Goal: Navigation & Orientation: Find specific page/section

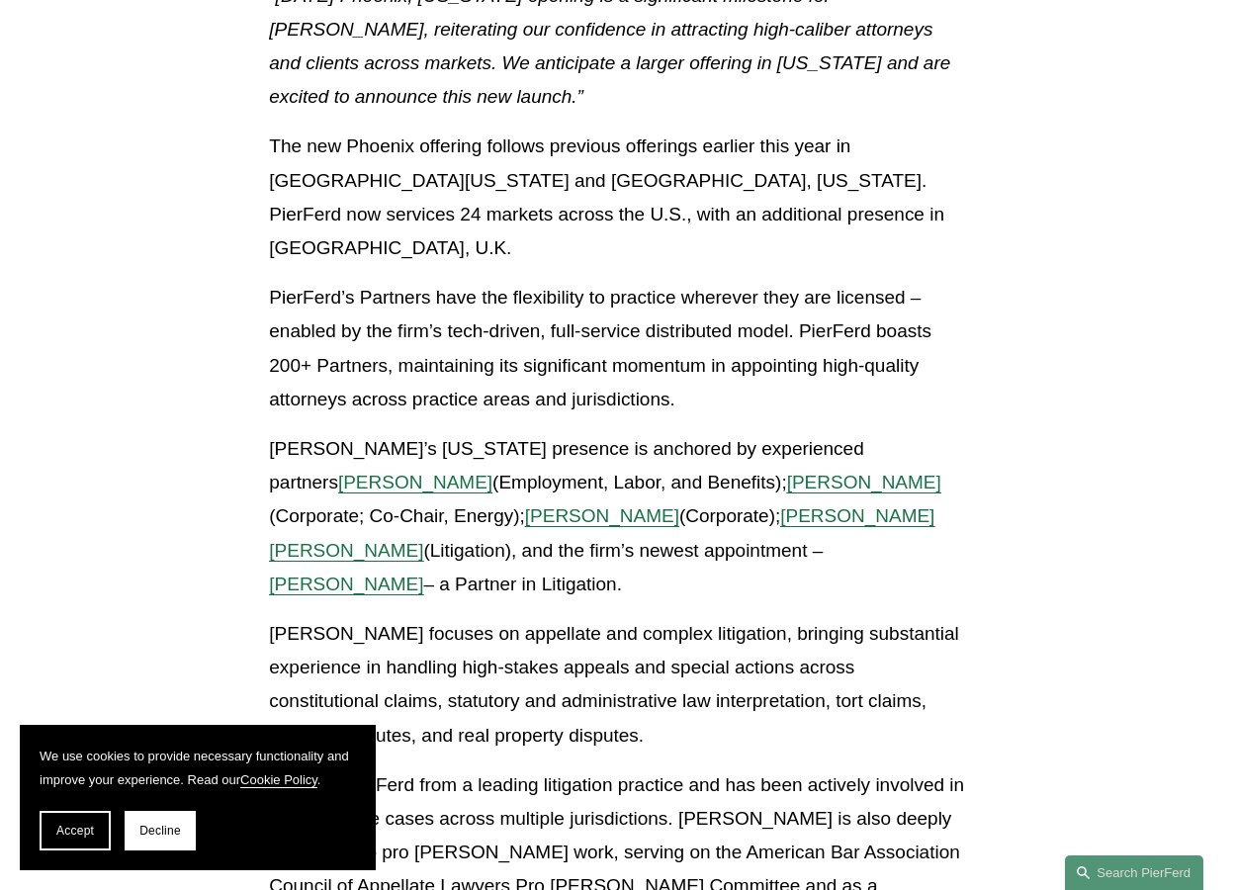
scroll to position [1186, 0]
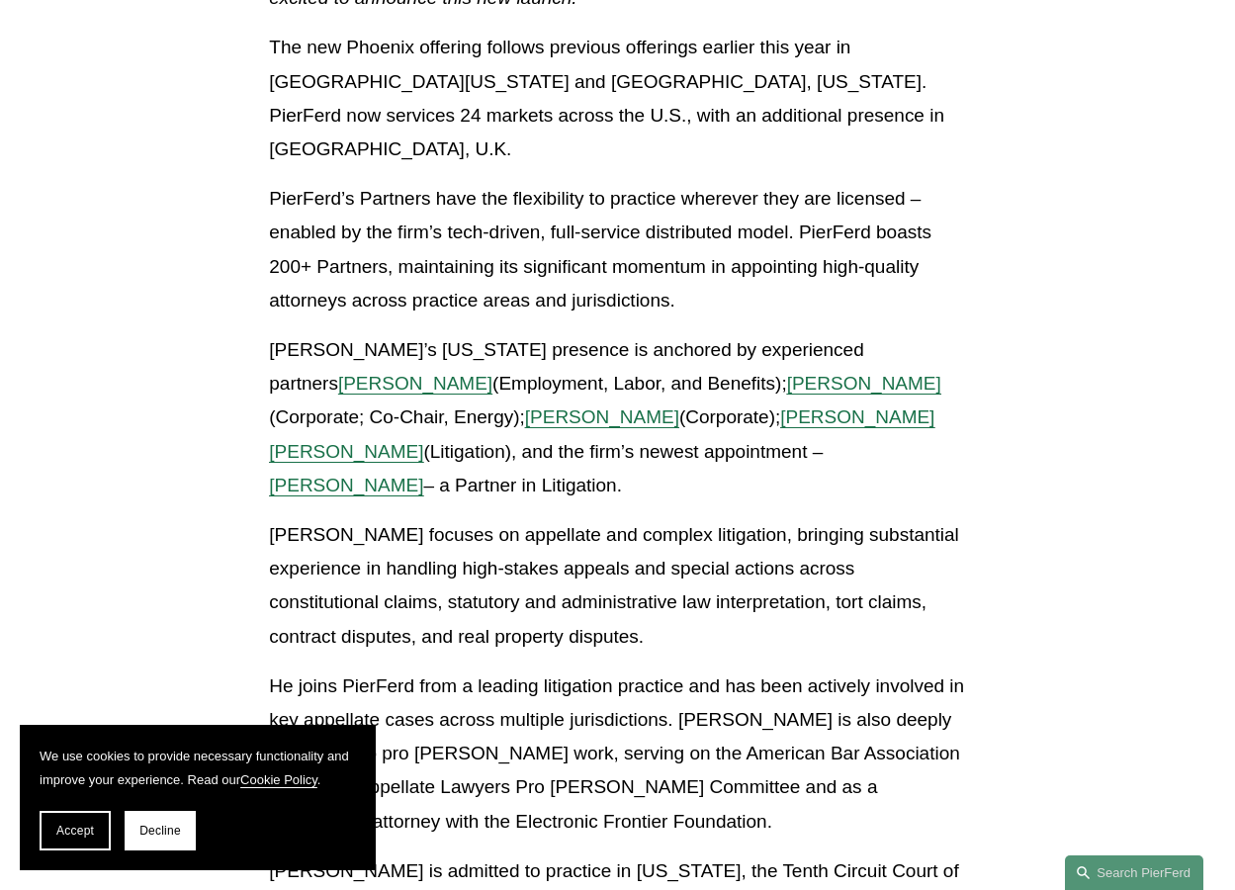
click at [974, 369] on div "Full-service offering in Phoenix opens with multiple Partners – including new L…" at bounding box center [617, 335] width 730 height 2082
click at [754, 415] on div "Full-service offering in Phoenix opens with multiple Partners – including new L…" at bounding box center [617, 326] width 696 height 2065
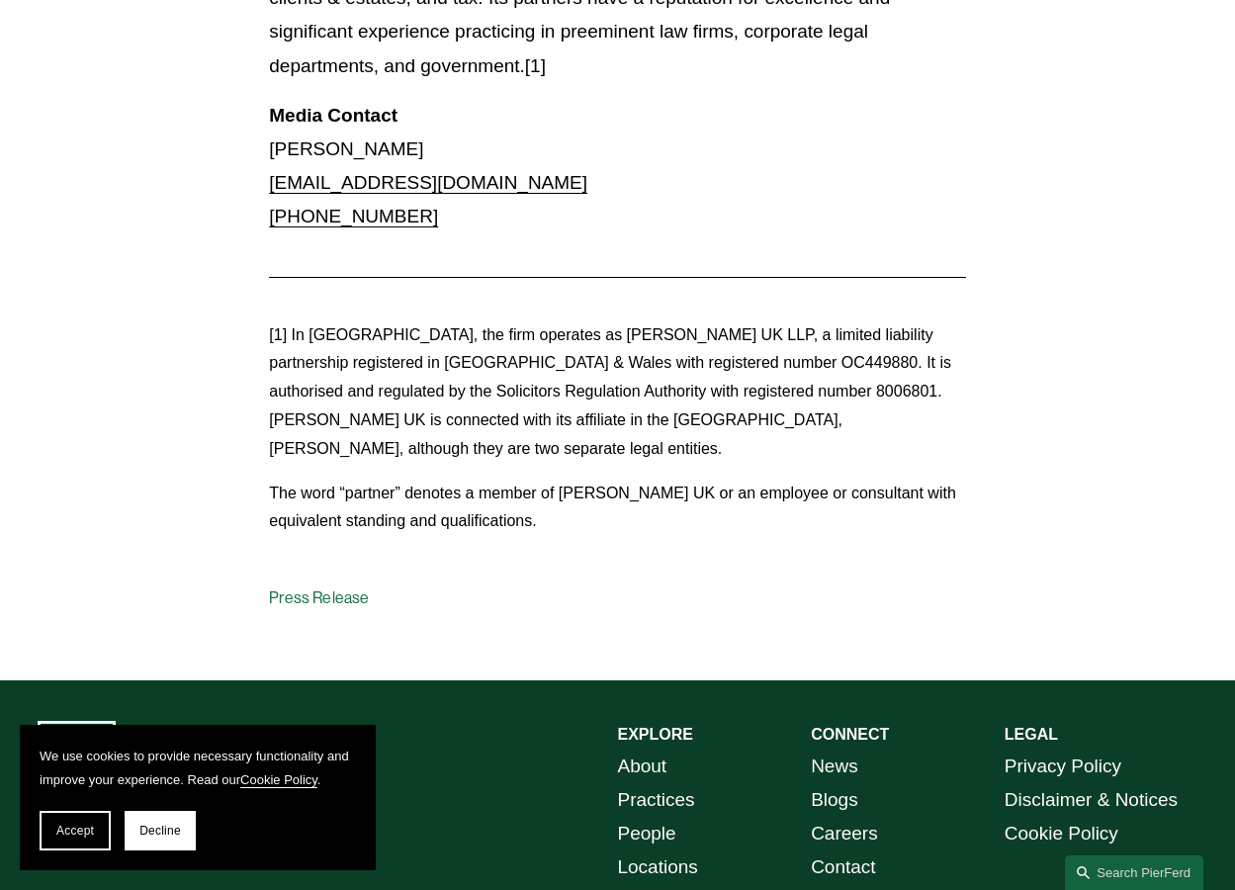
scroll to position [2373, 0]
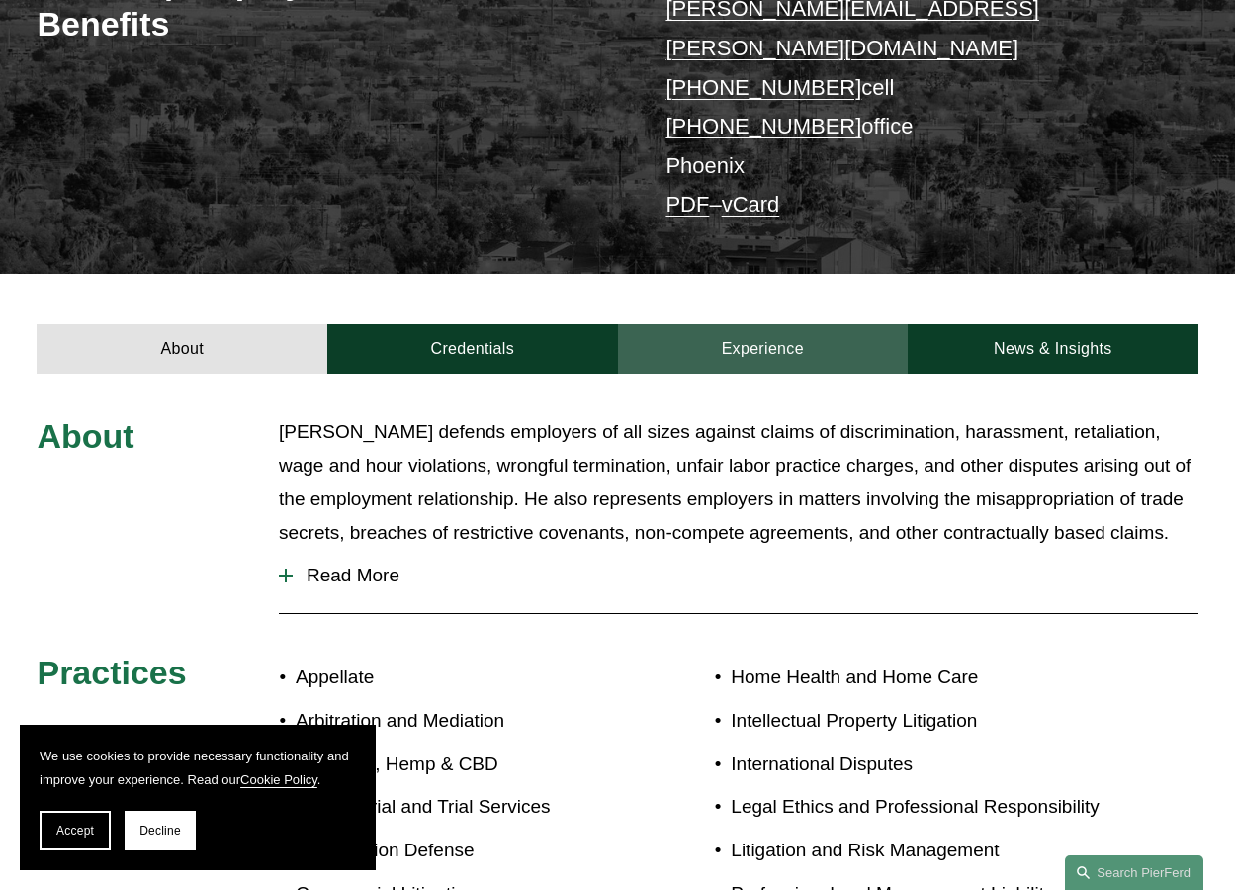
scroll to position [494, 0]
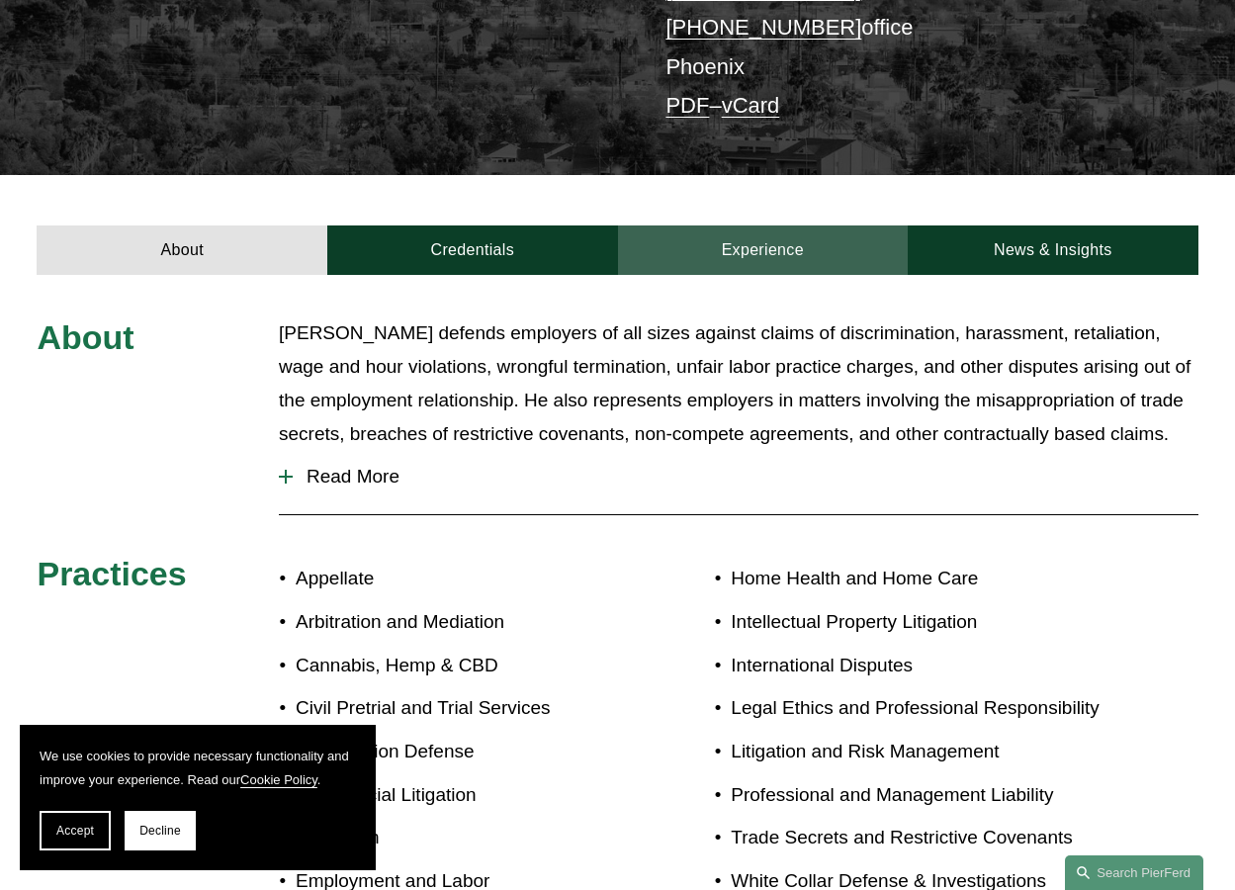
click at [721, 225] on link "Experience" at bounding box center [763, 249] width 291 height 49
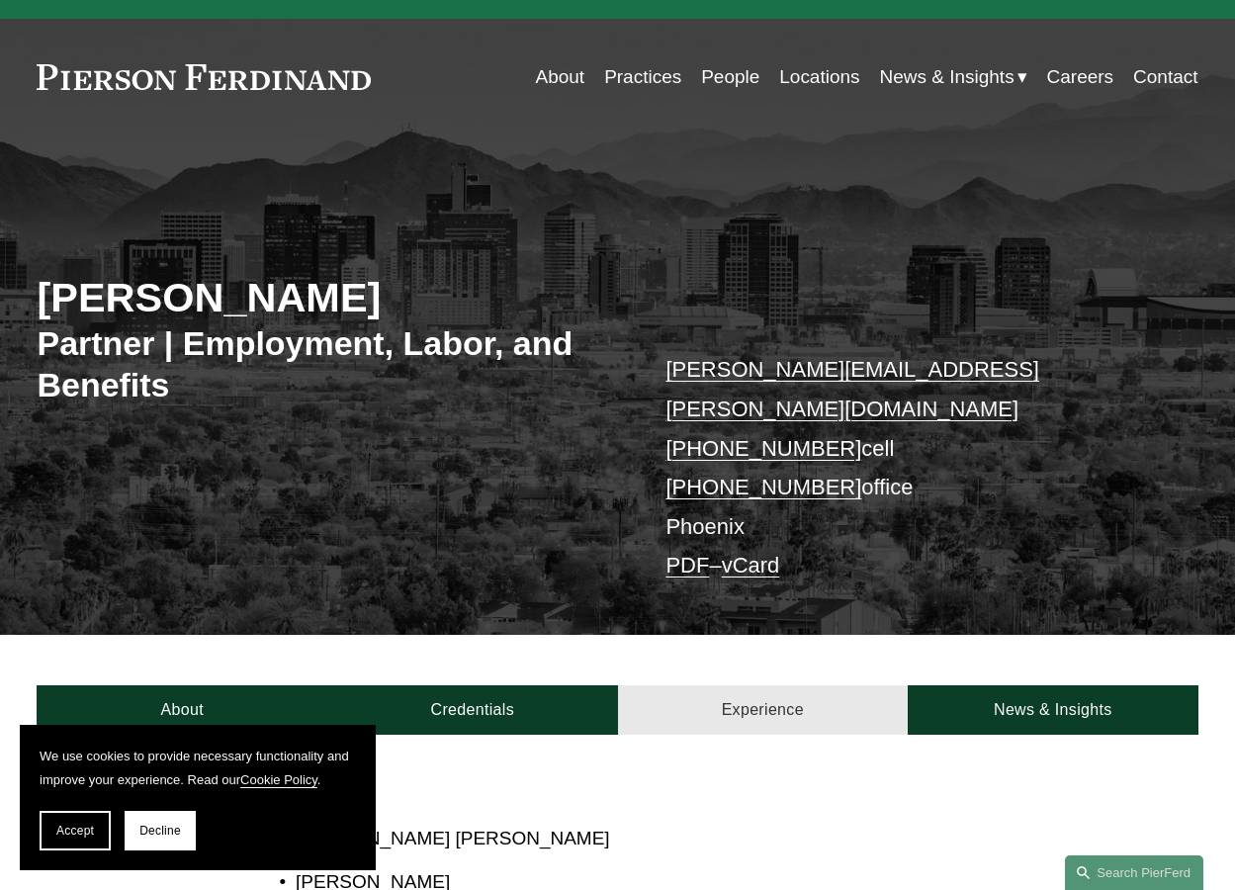
scroll to position [0, 0]
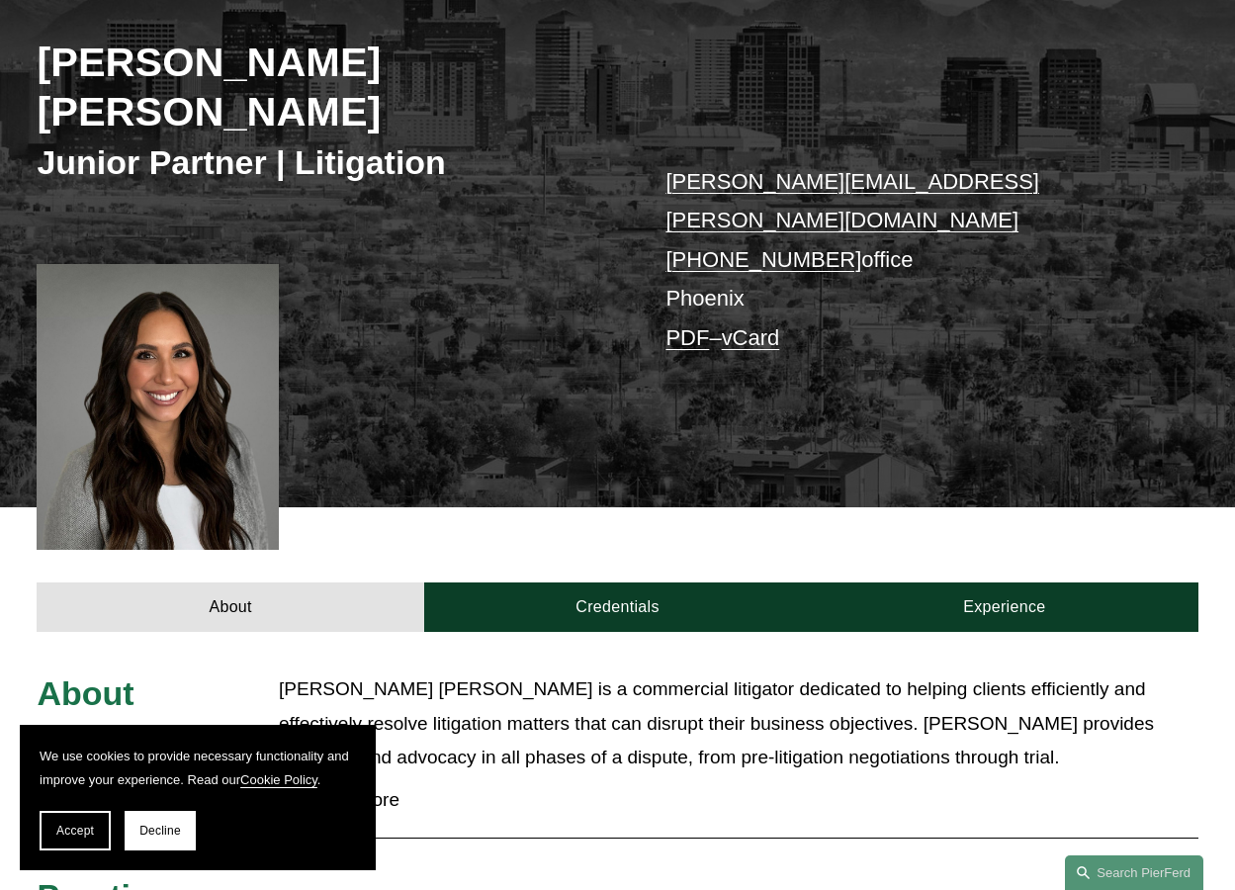
scroll to position [395, 0]
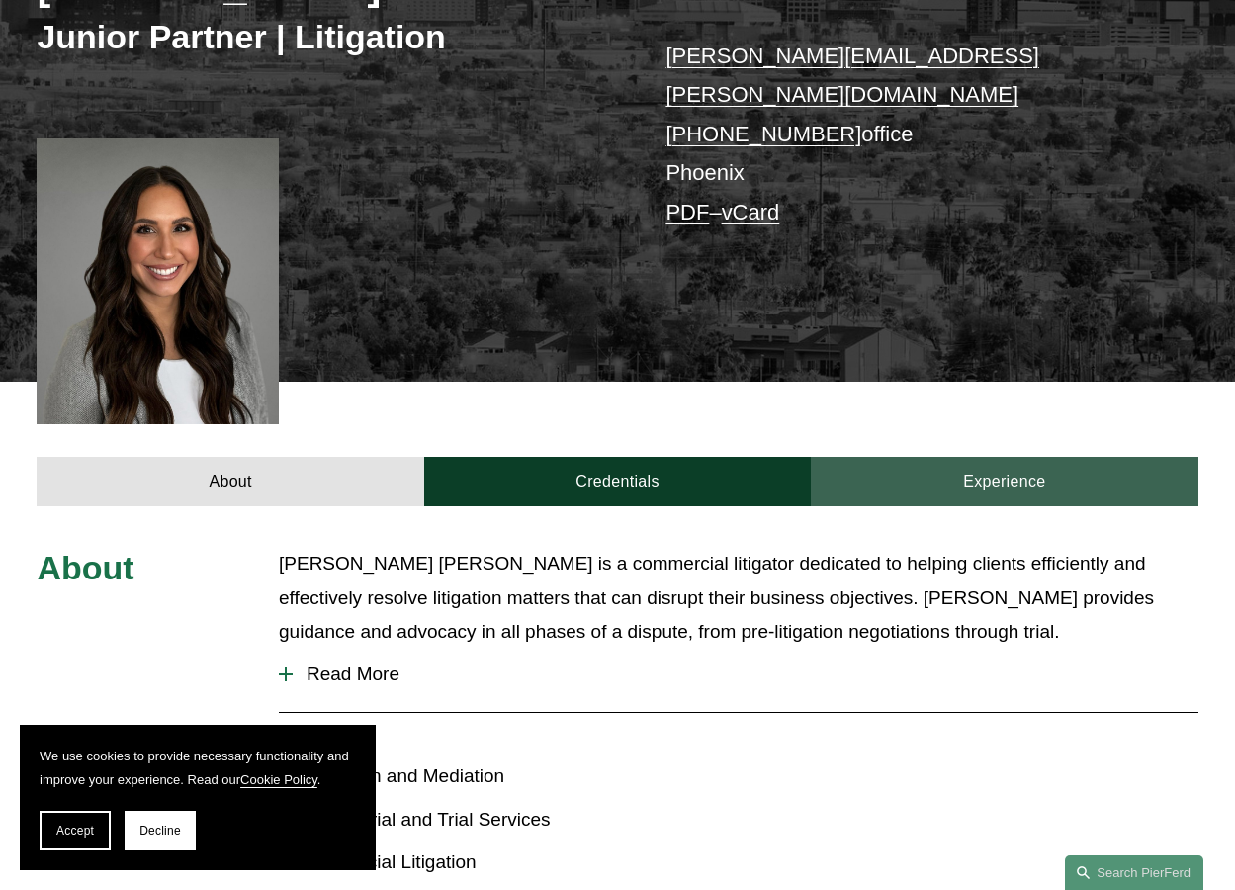
click at [918, 457] on link "Experience" at bounding box center [1004, 481] width 387 height 49
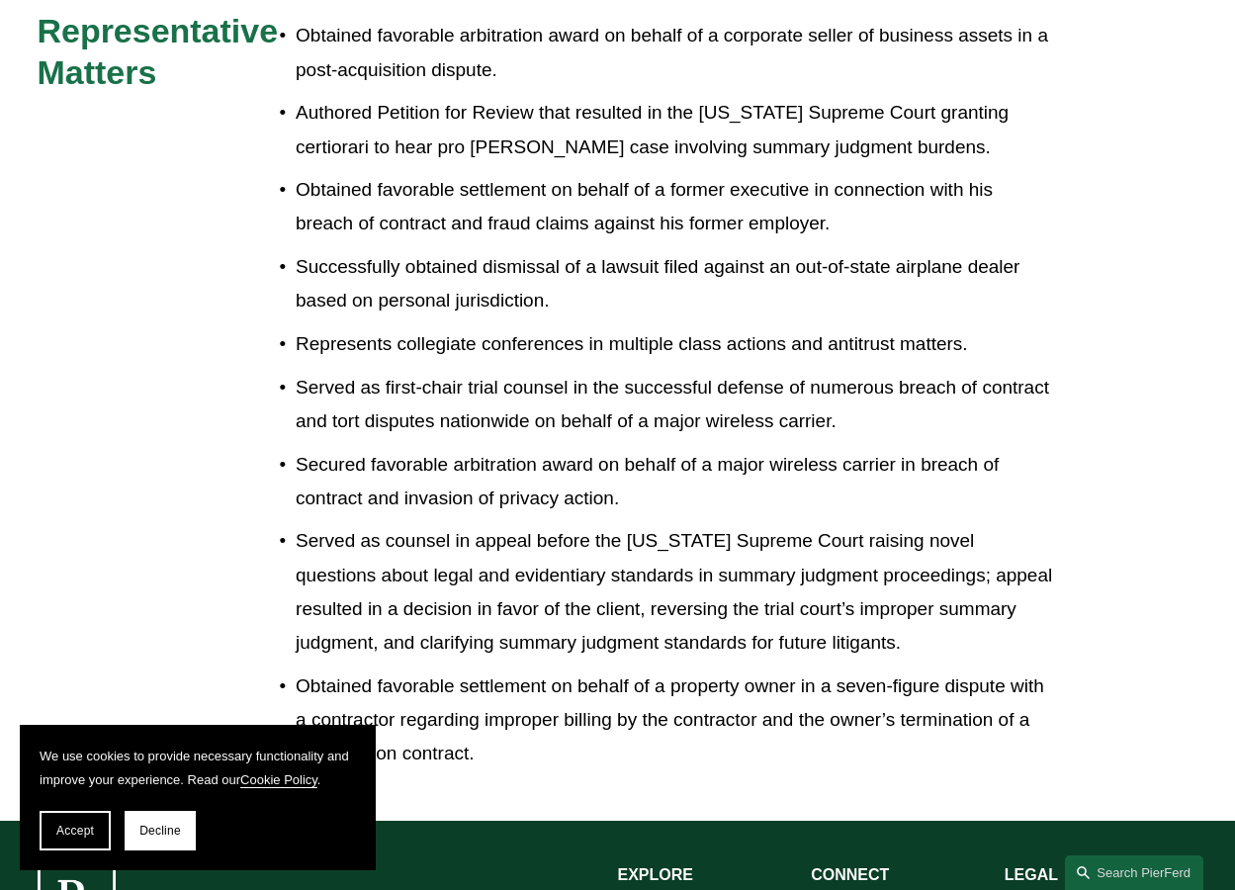
scroll to position [1088, 0]
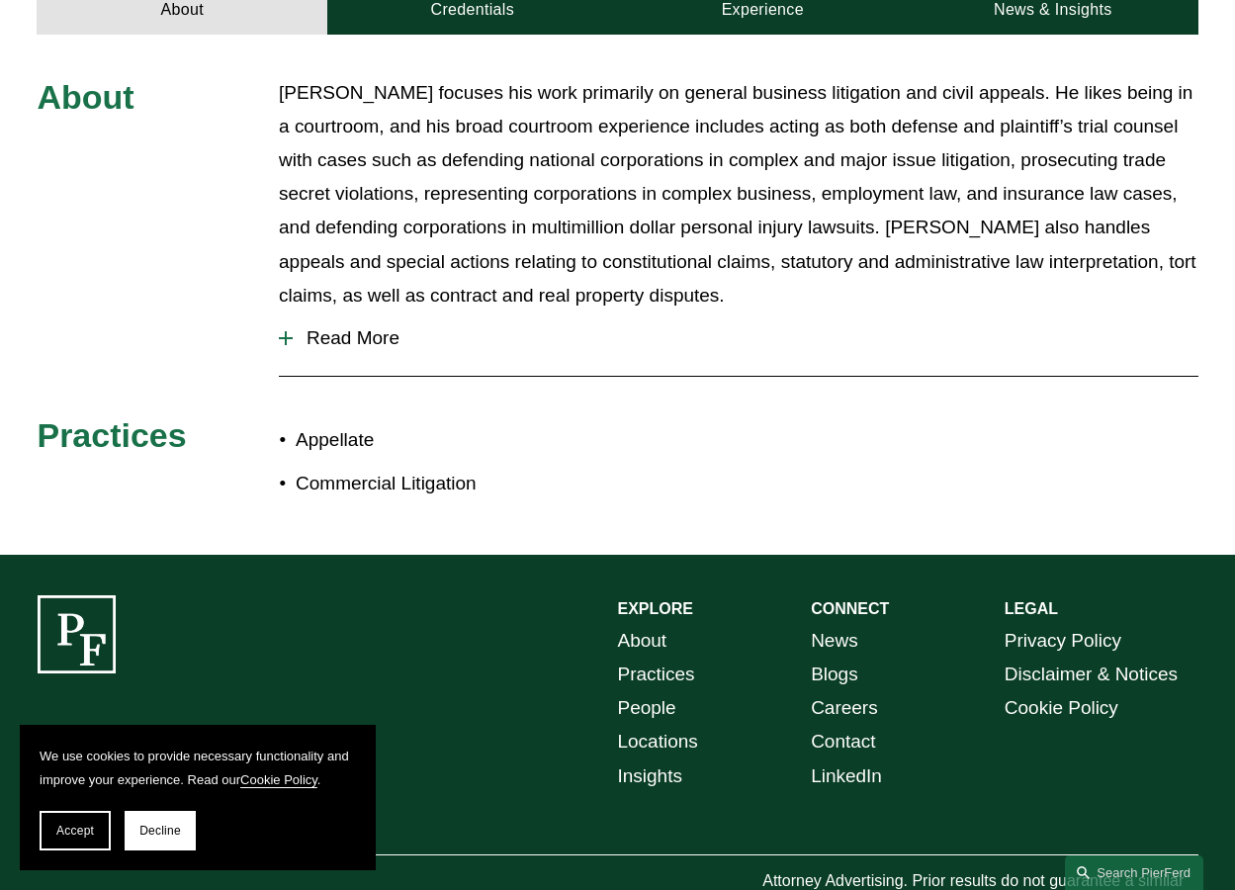
scroll to position [879, 0]
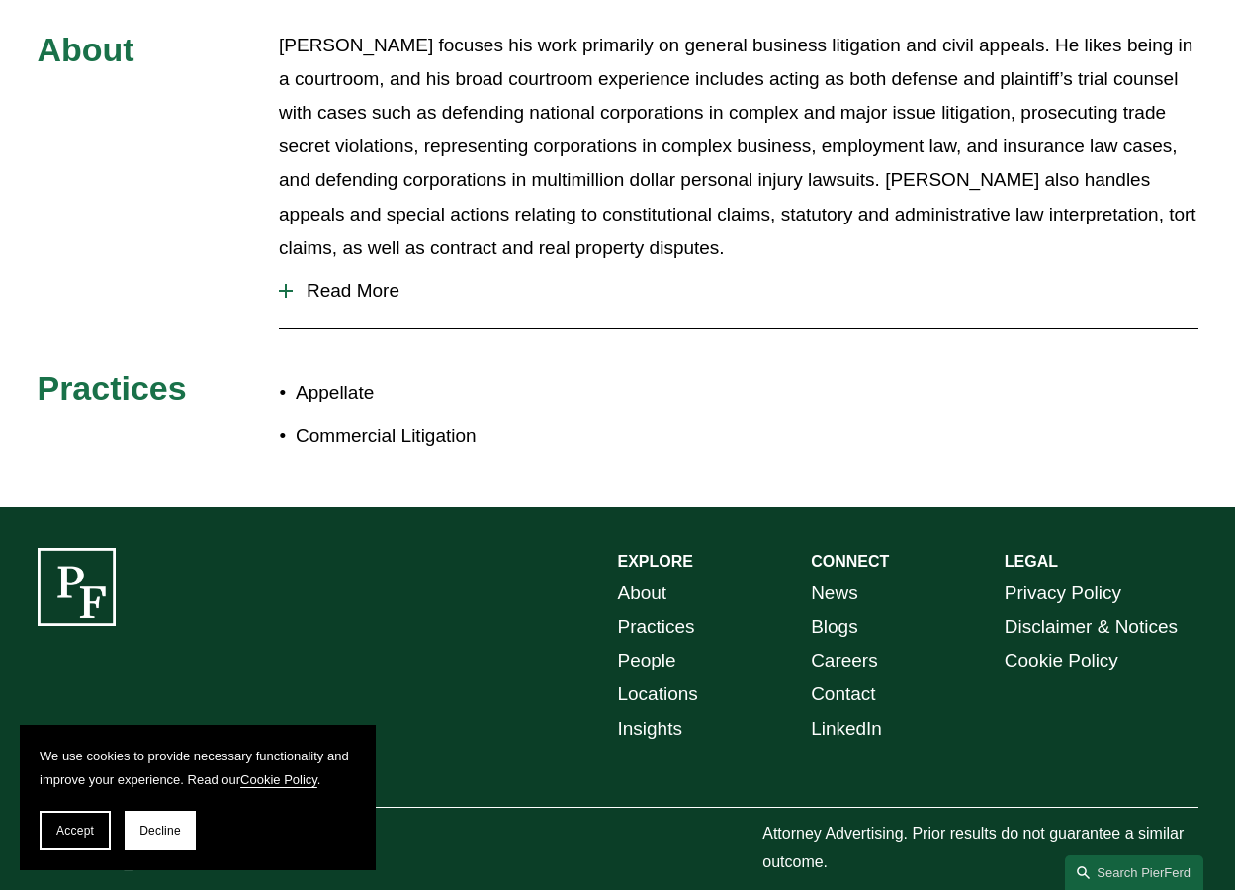
click at [838, 644] on link "Careers" at bounding box center [844, 661] width 67 height 34
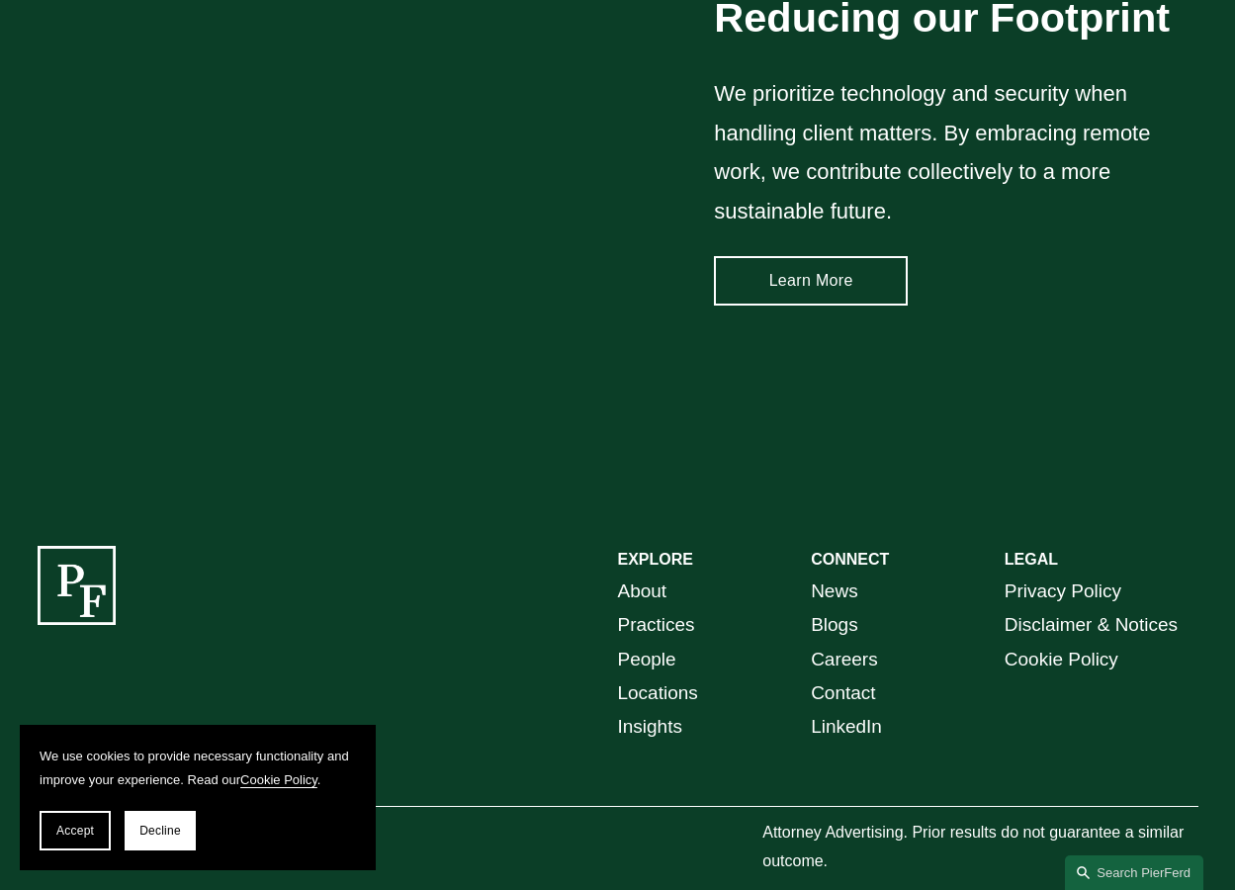
scroll to position [2619, 0]
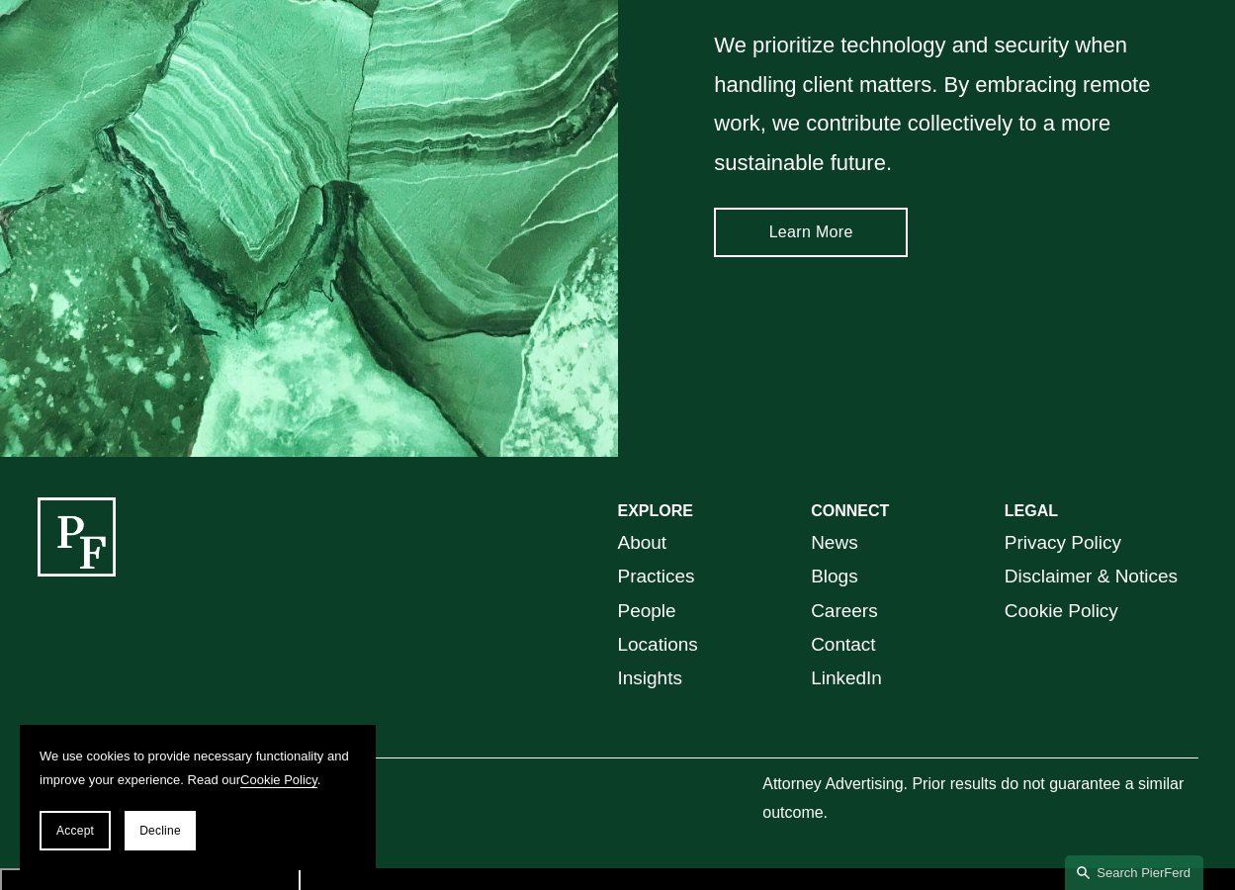
click at [662, 661] on link "Locations" at bounding box center [658, 645] width 80 height 34
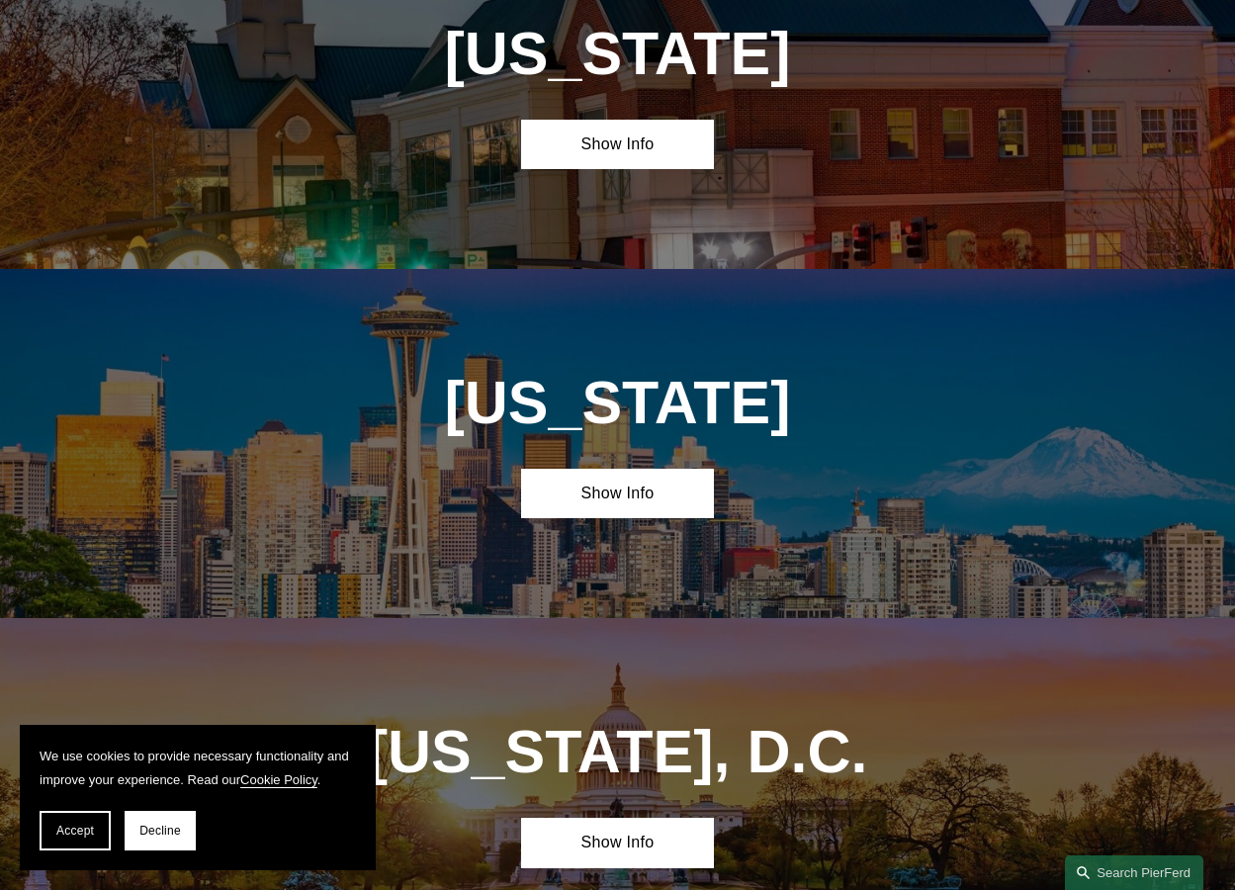
scroll to position [6878, 0]
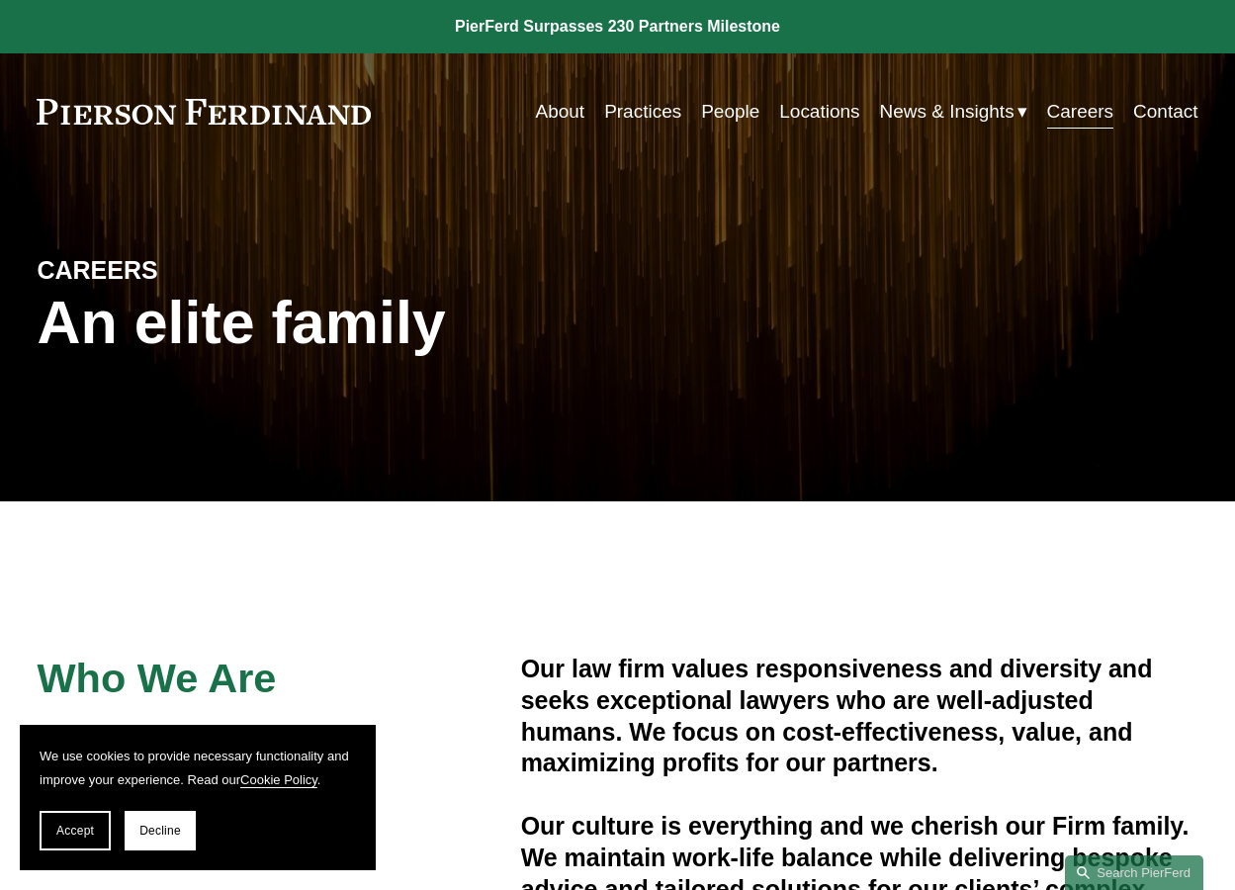
click at [817, 115] on link "Locations" at bounding box center [819, 112] width 80 height 38
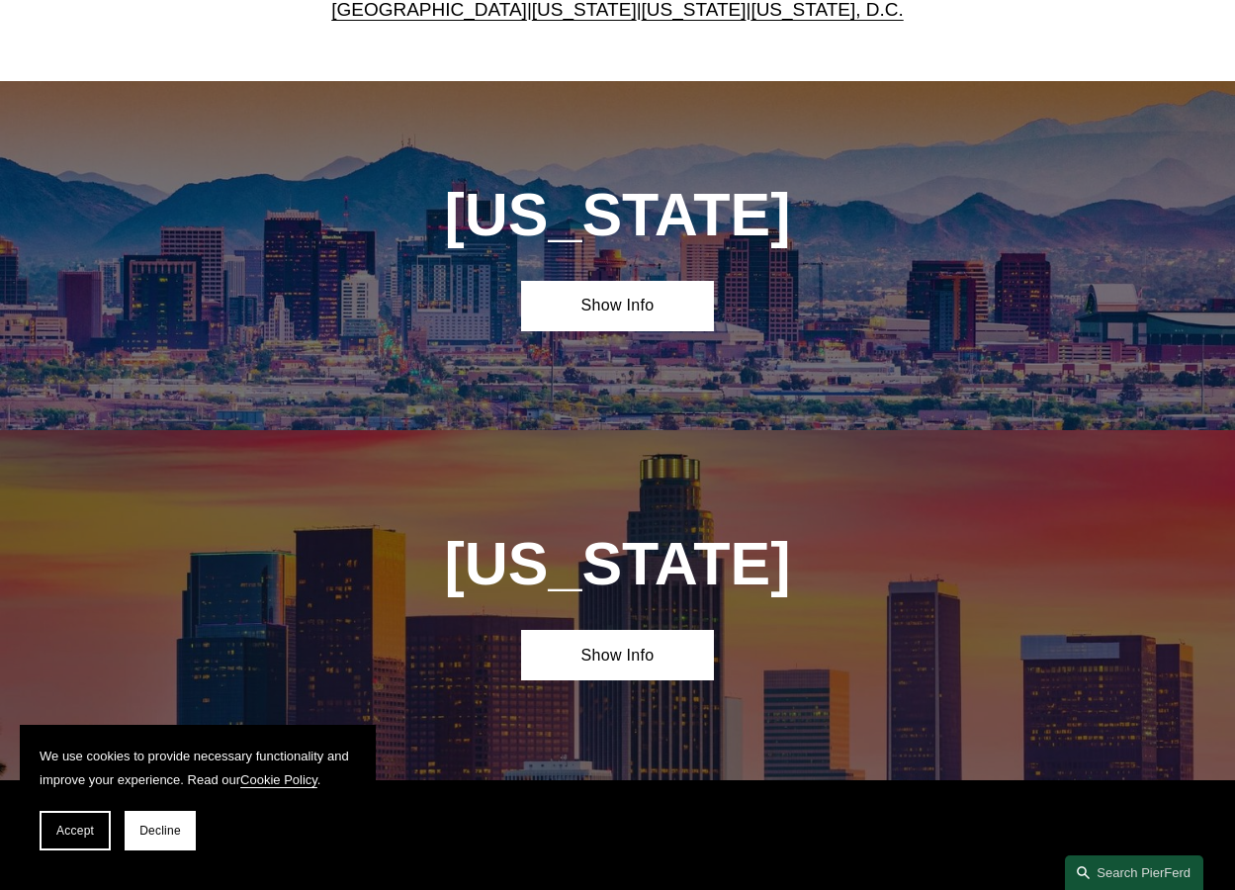
scroll to position [791, 0]
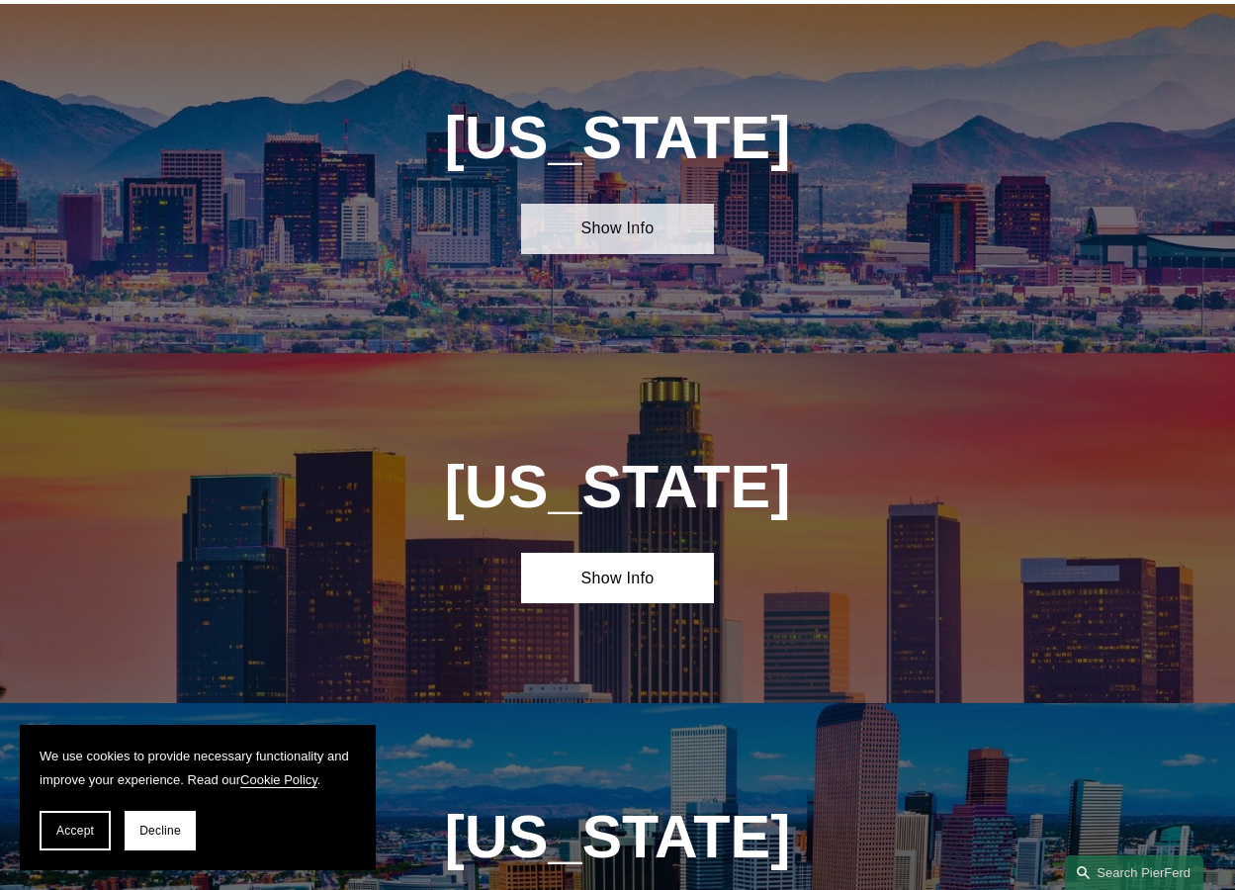
click at [587, 253] on link "Show Info" at bounding box center [618, 228] width 194 height 49
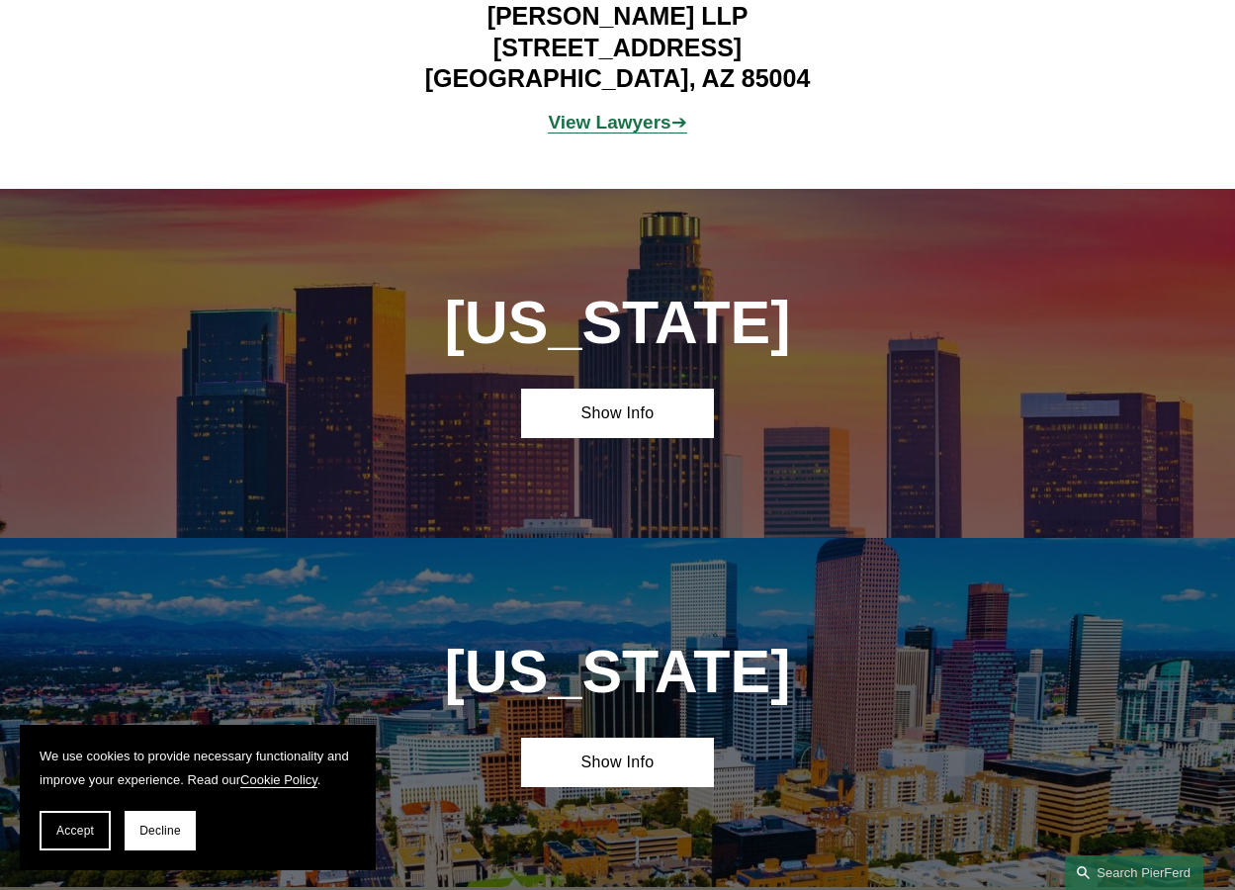
scroll to position [1285, 0]
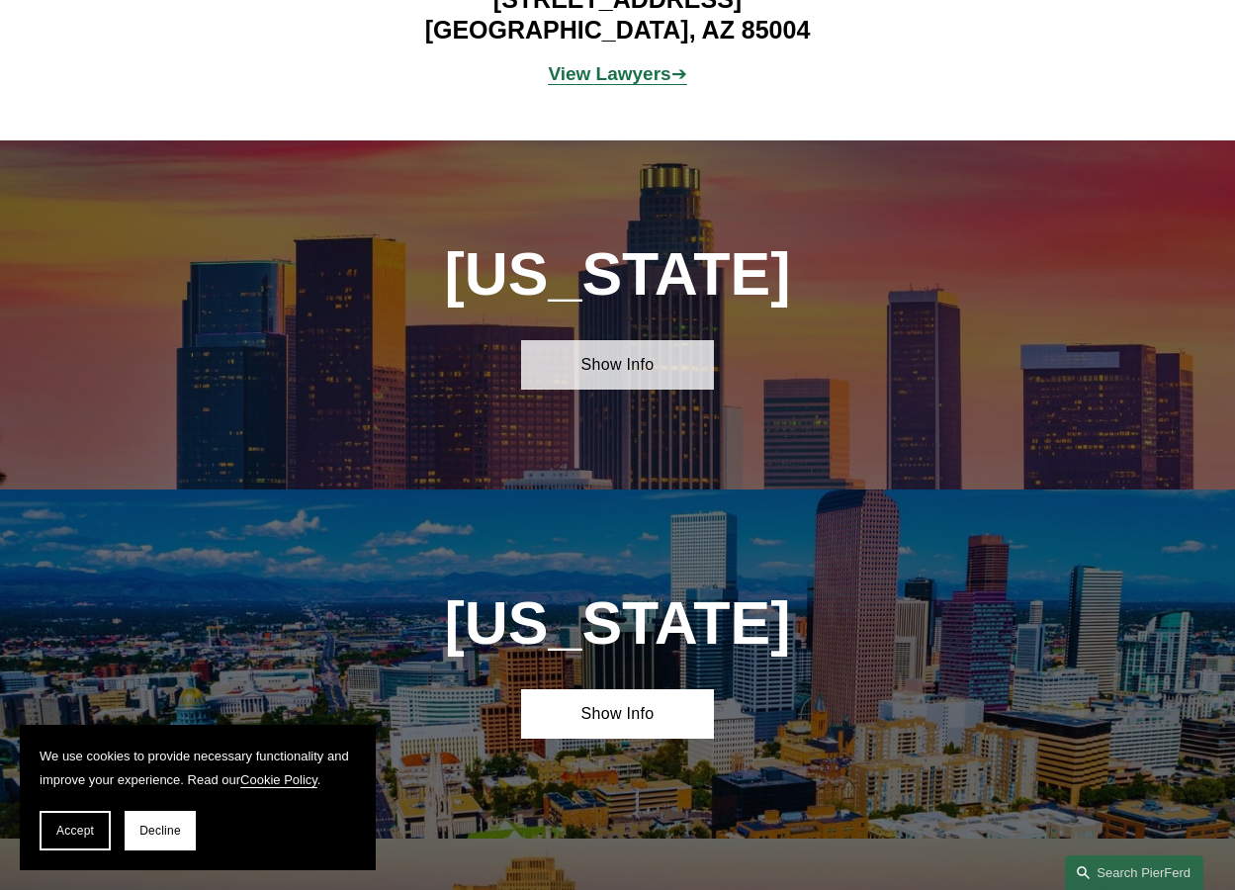
click at [591, 374] on link "Show Info" at bounding box center [618, 364] width 194 height 49
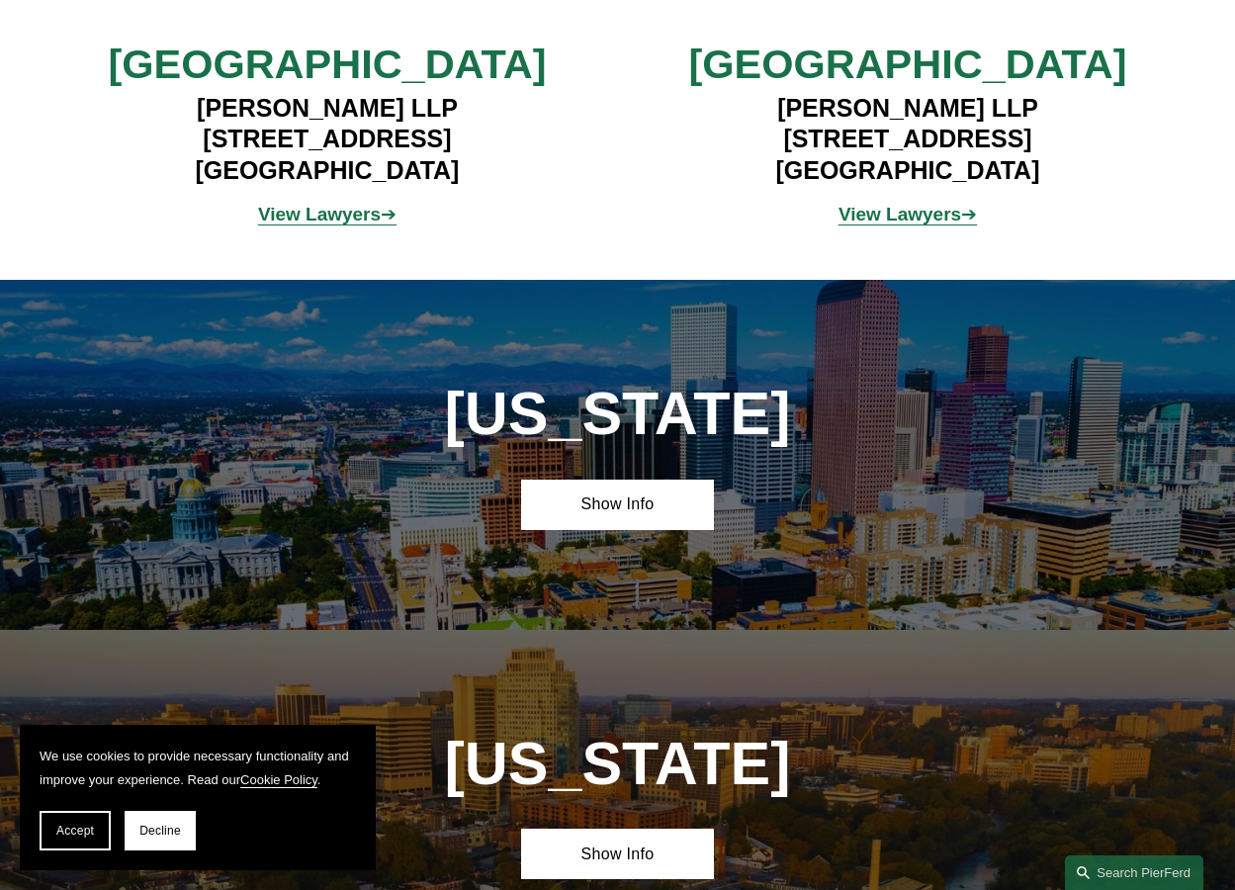
scroll to position [1780, 0]
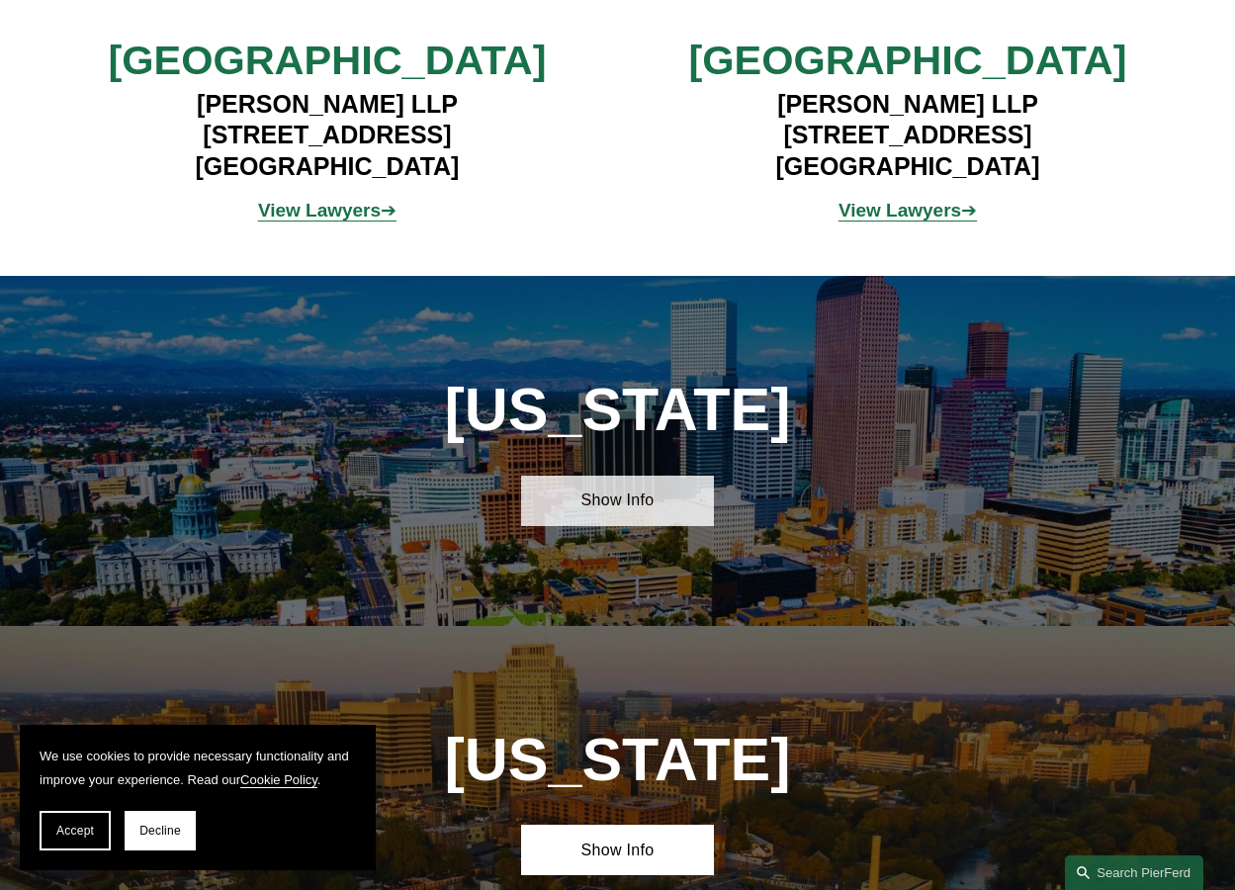
click at [676, 508] on link "Show Info" at bounding box center [618, 500] width 194 height 49
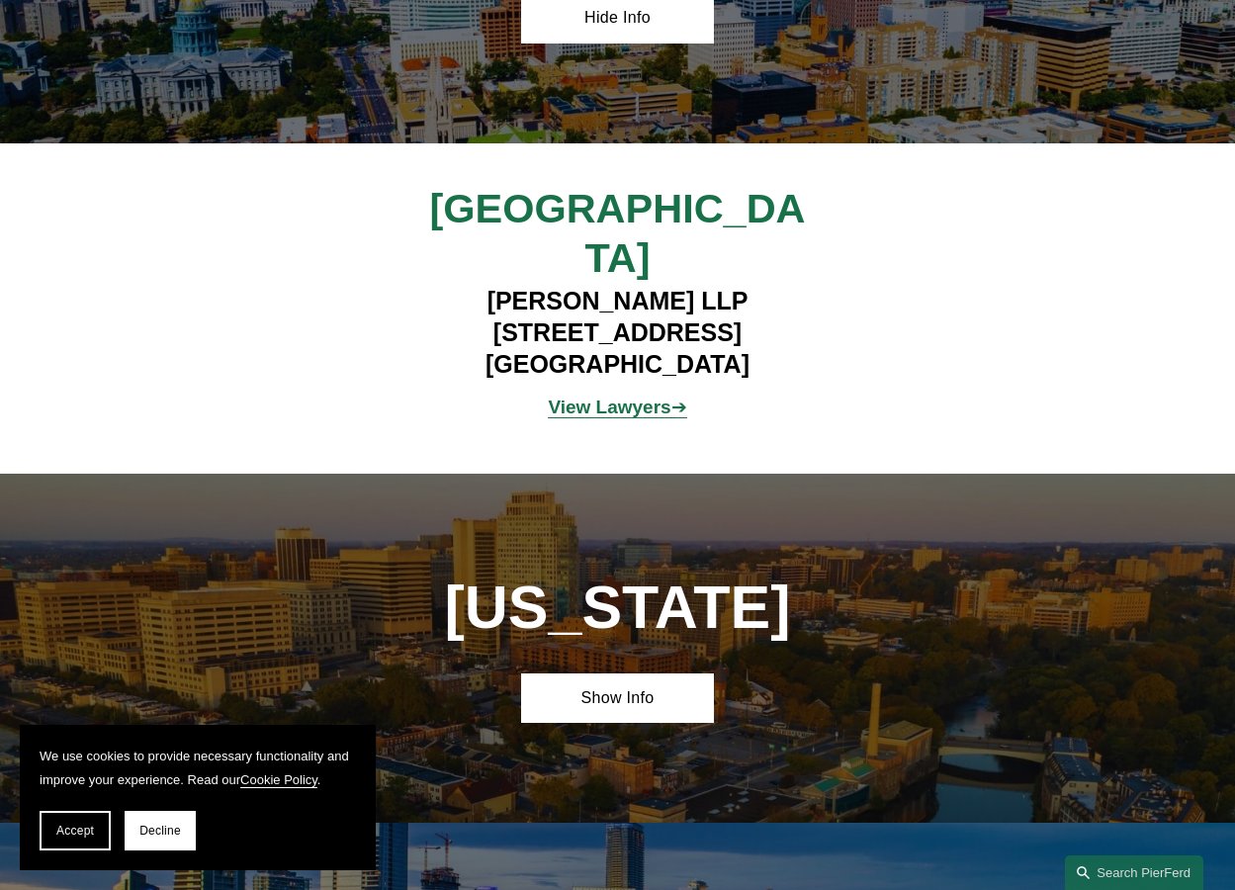
scroll to position [2373, 0]
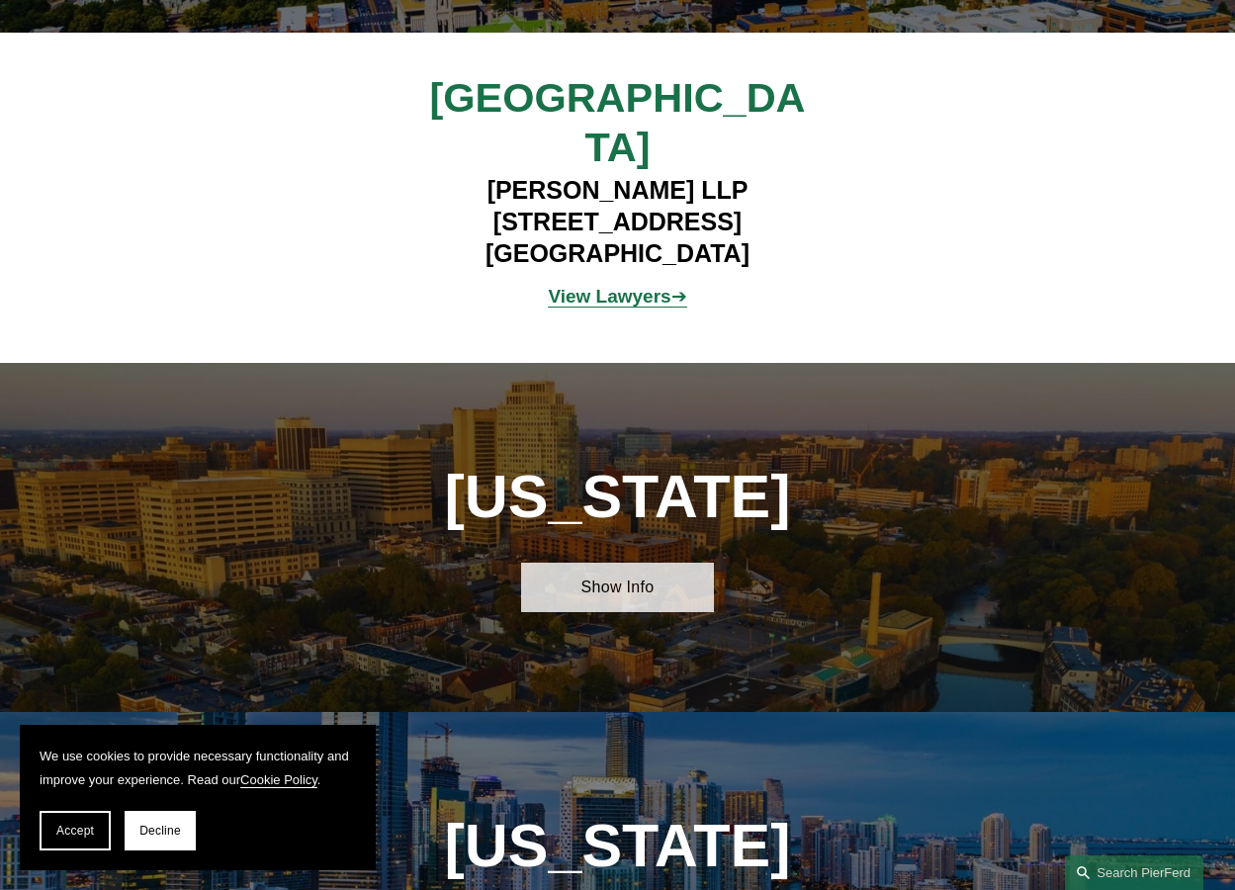
click at [619, 564] on link "Show Info" at bounding box center [618, 587] width 194 height 49
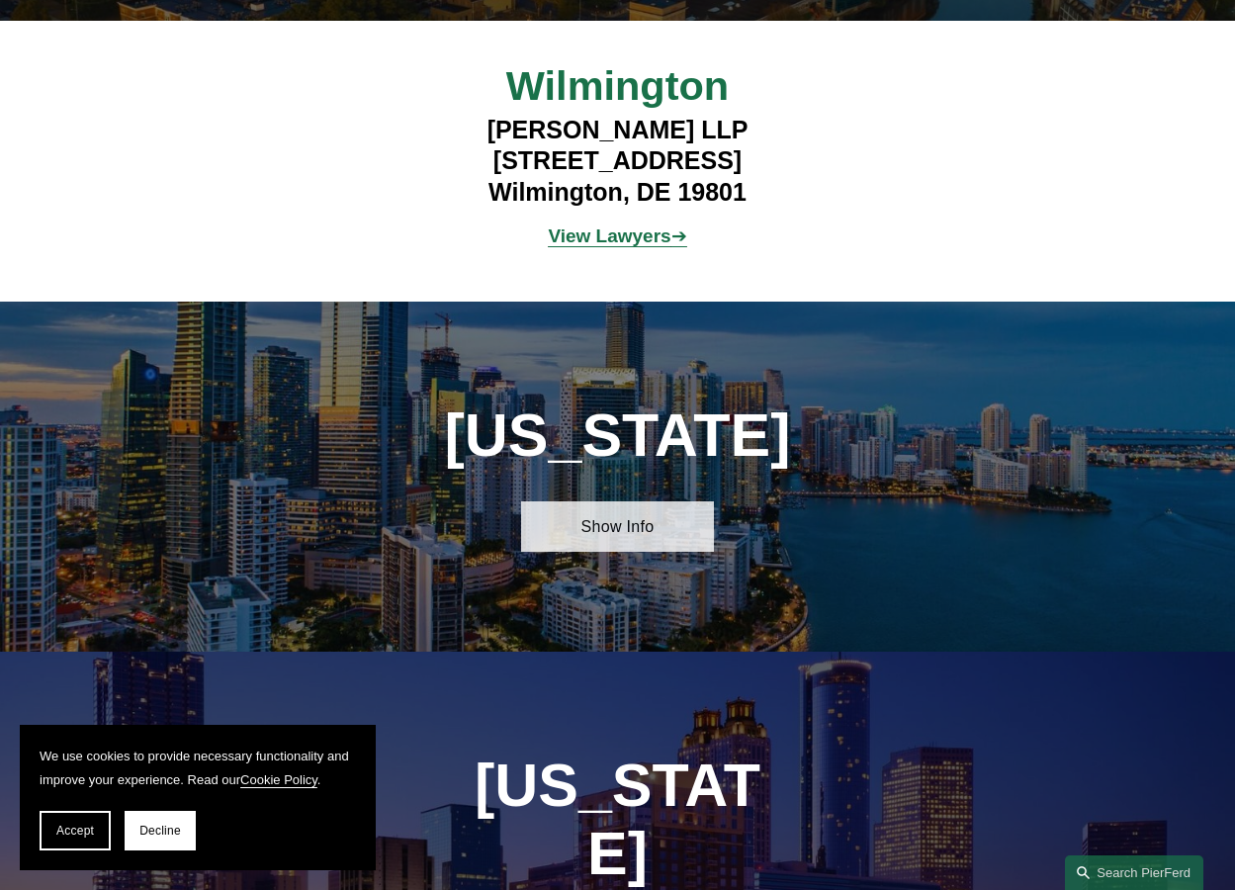
scroll to position [3065, 0]
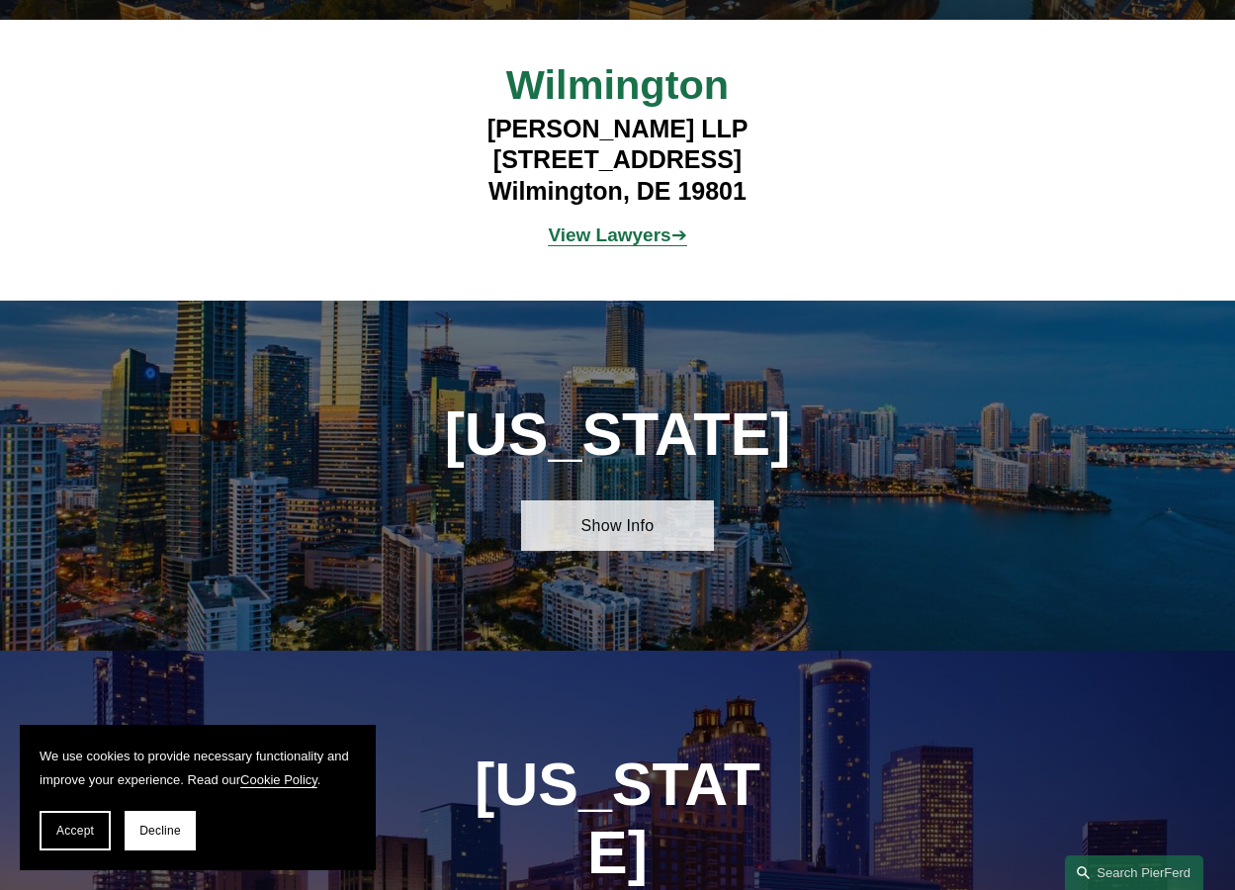
click at [596, 531] on link "Show Info" at bounding box center [618, 524] width 194 height 49
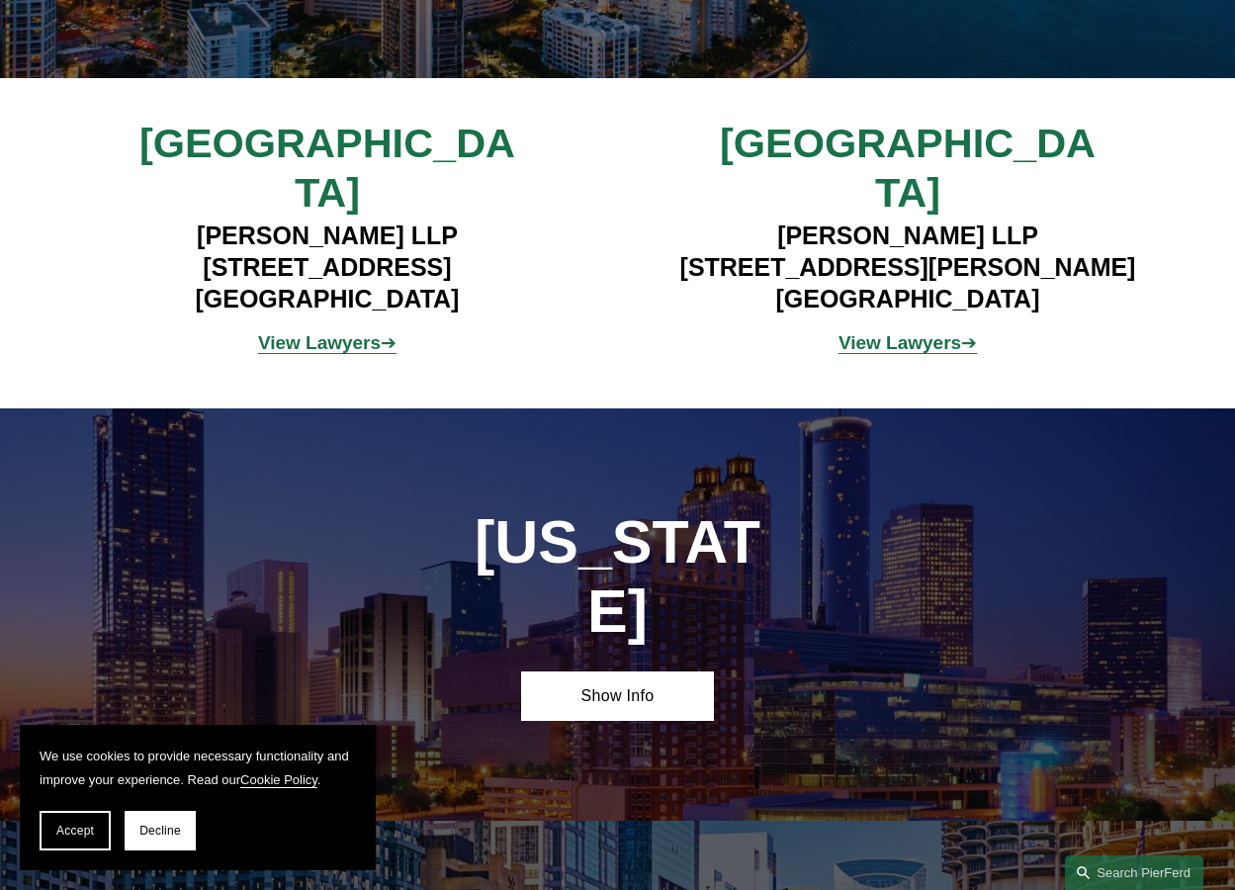
scroll to position [3658, 0]
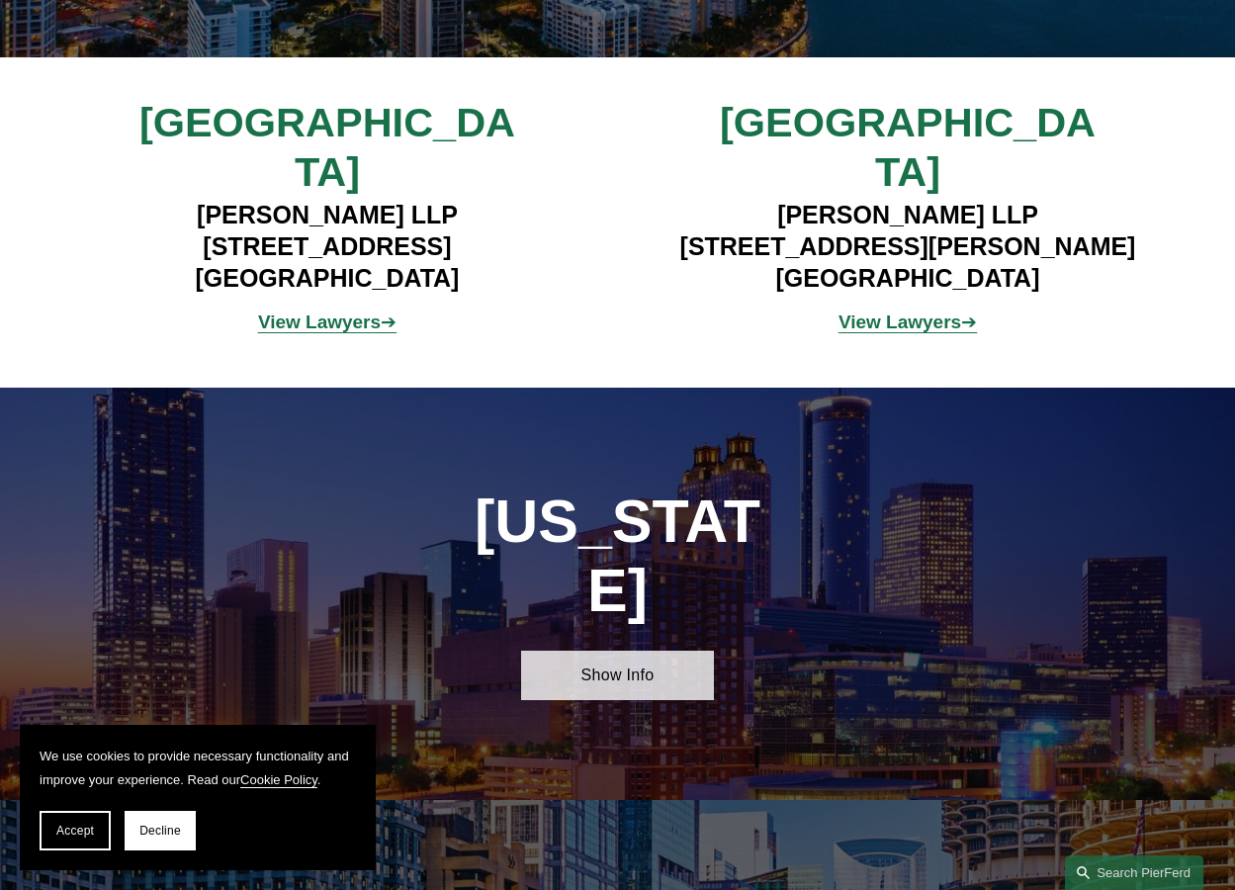
click at [688, 651] on link "Show Info" at bounding box center [618, 675] width 194 height 49
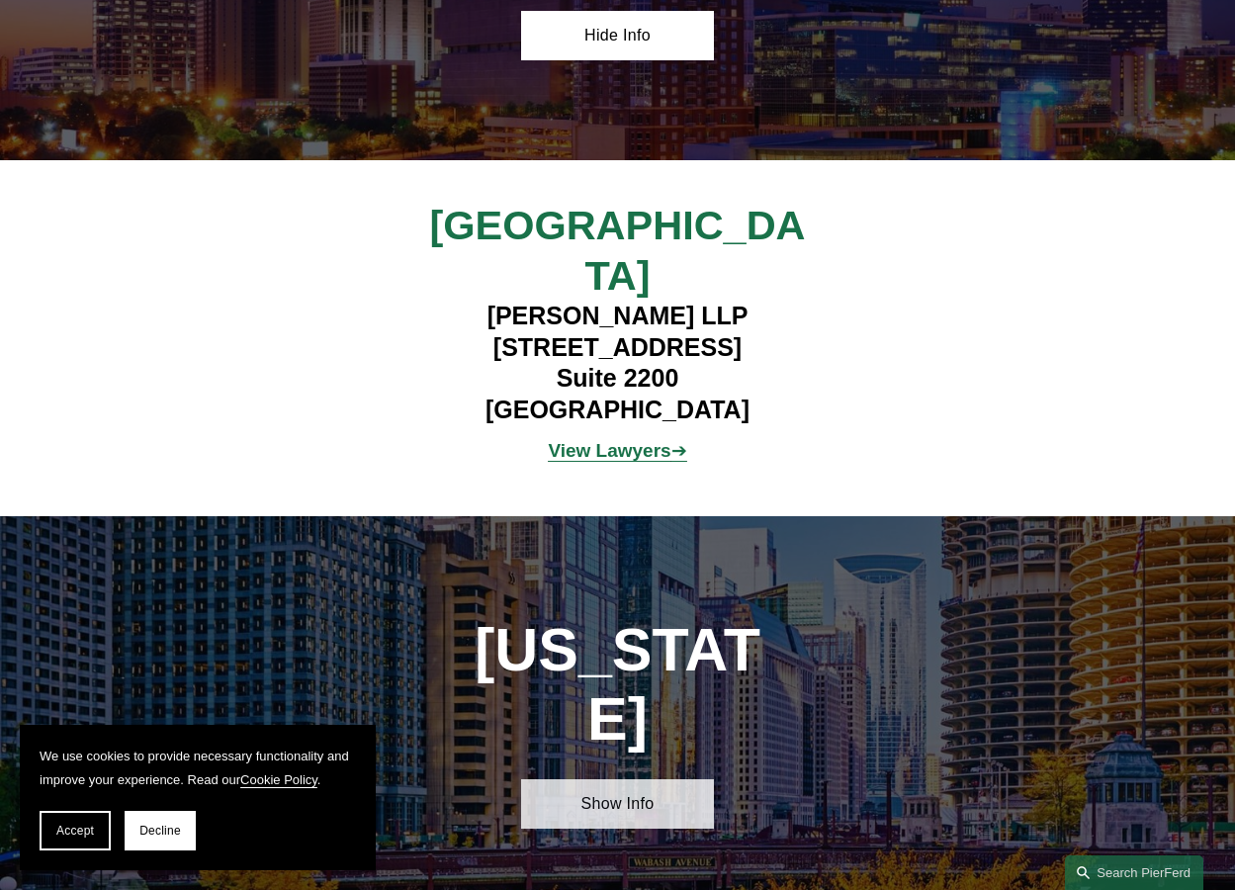
scroll to position [4350, 0]
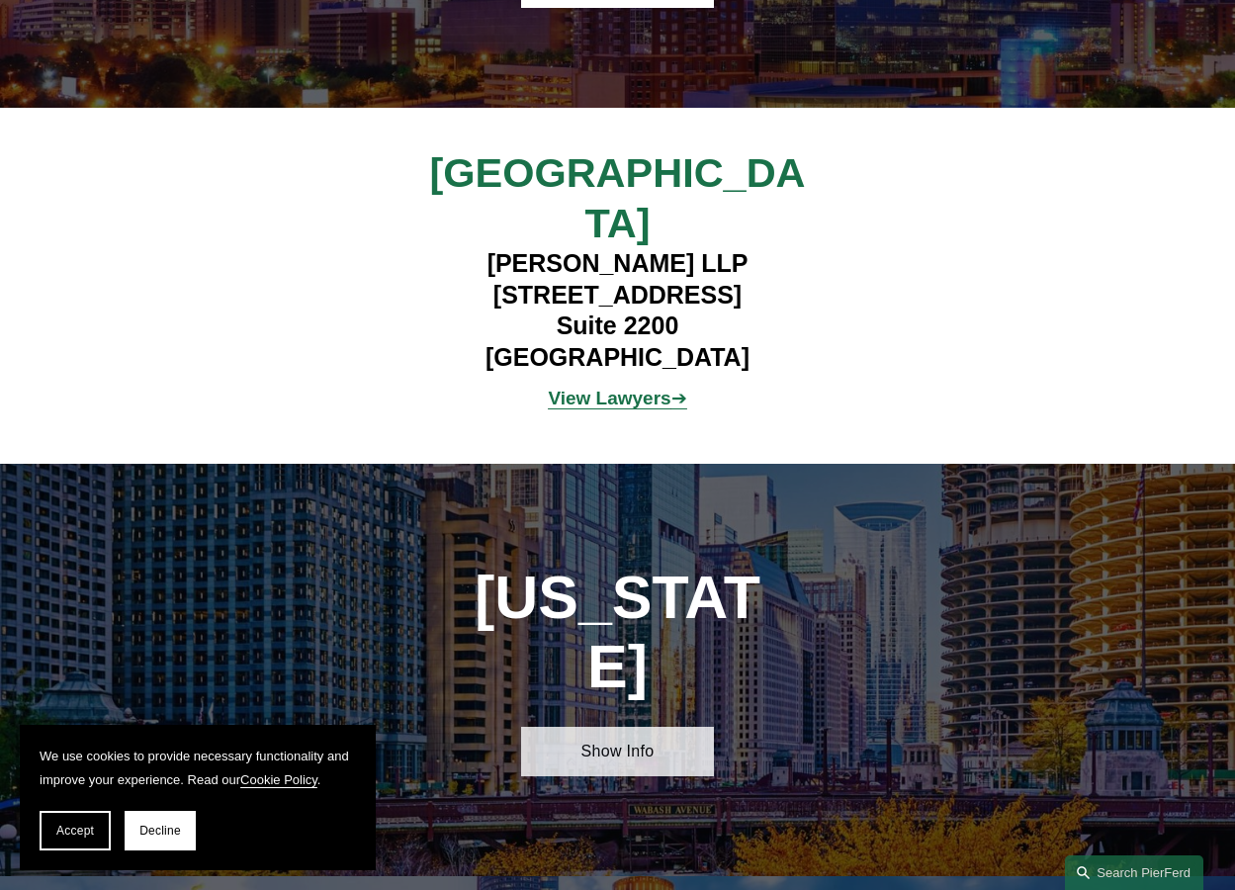
click at [626, 727] on link "Show Info" at bounding box center [618, 751] width 194 height 49
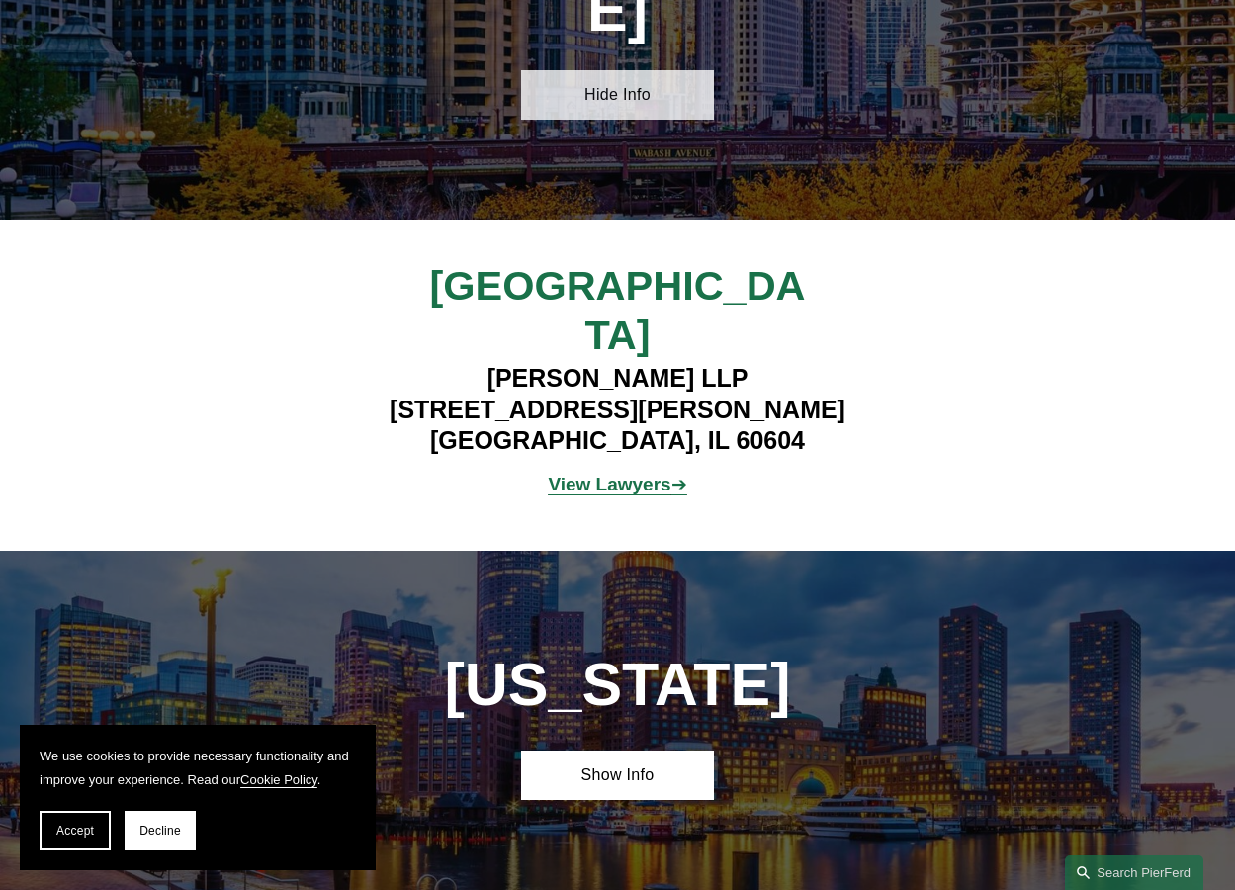
scroll to position [5042, 0]
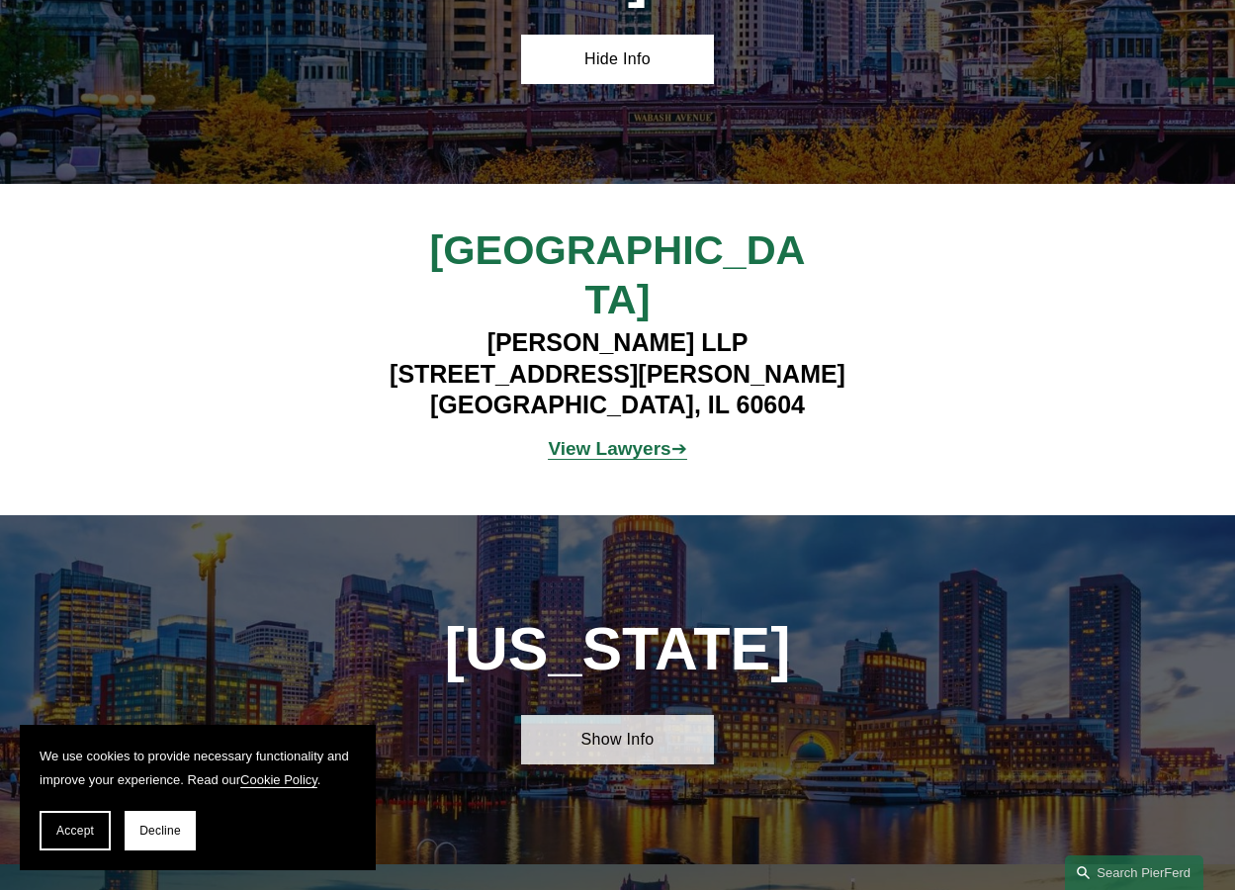
click at [626, 715] on link "Show Info" at bounding box center [618, 739] width 194 height 49
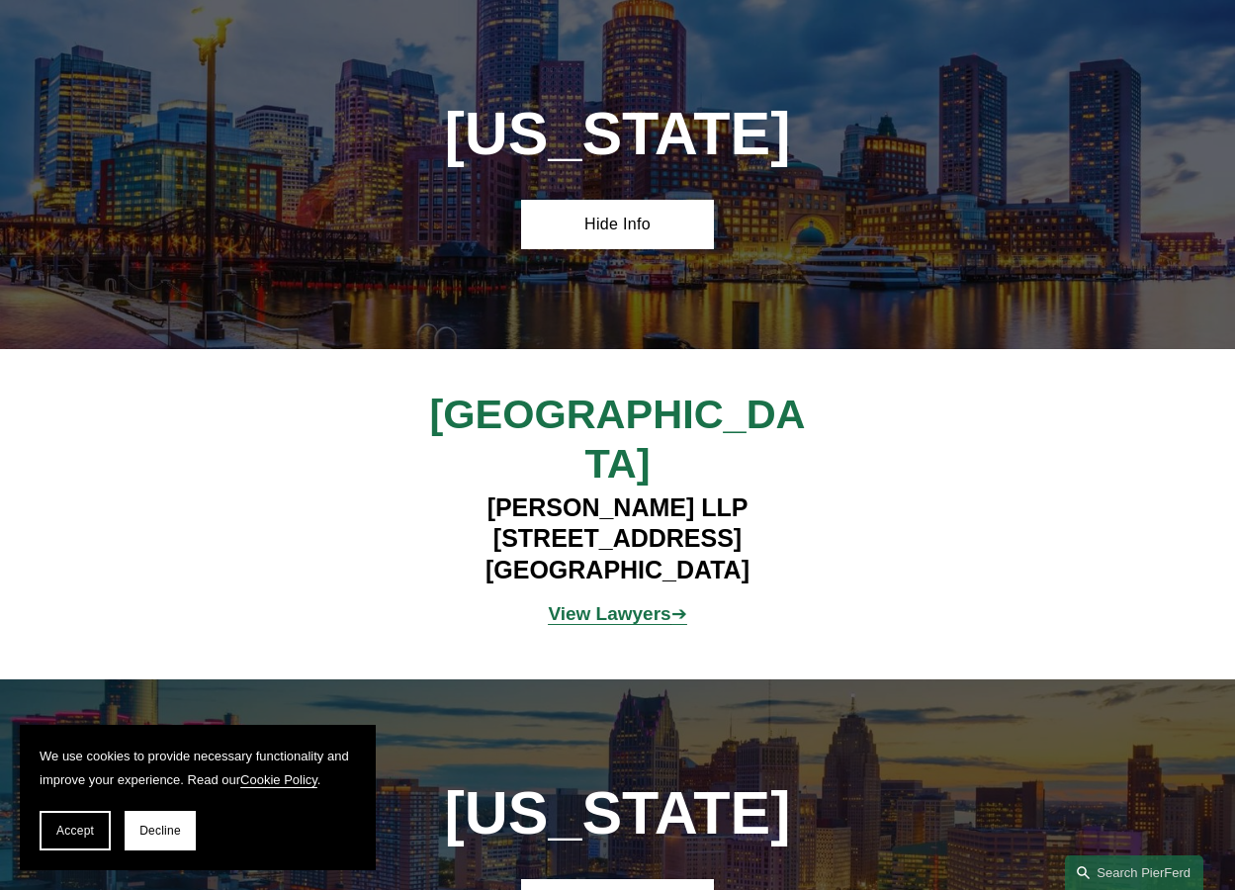
scroll to position [5636, 0]
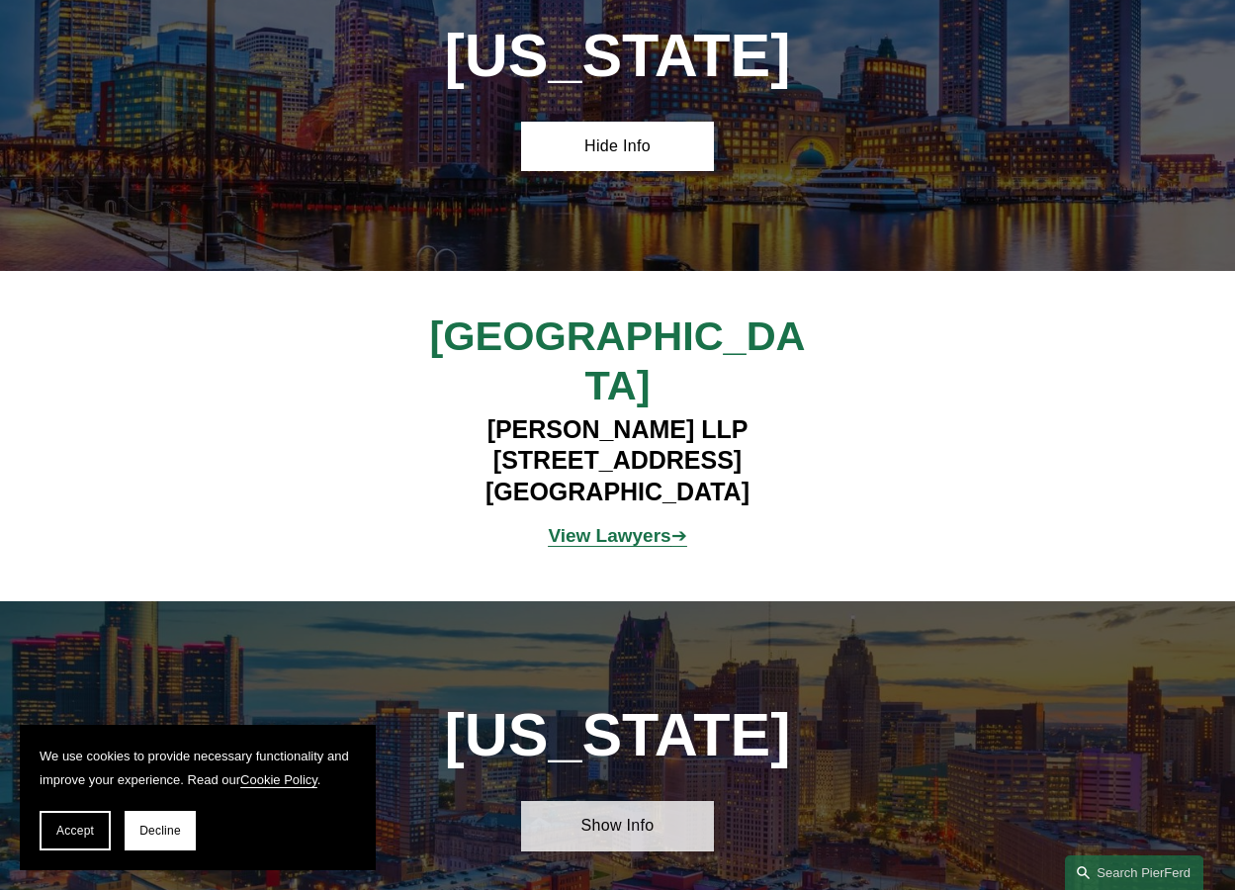
click at [600, 801] on link "Show Info" at bounding box center [618, 825] width 194 height 49
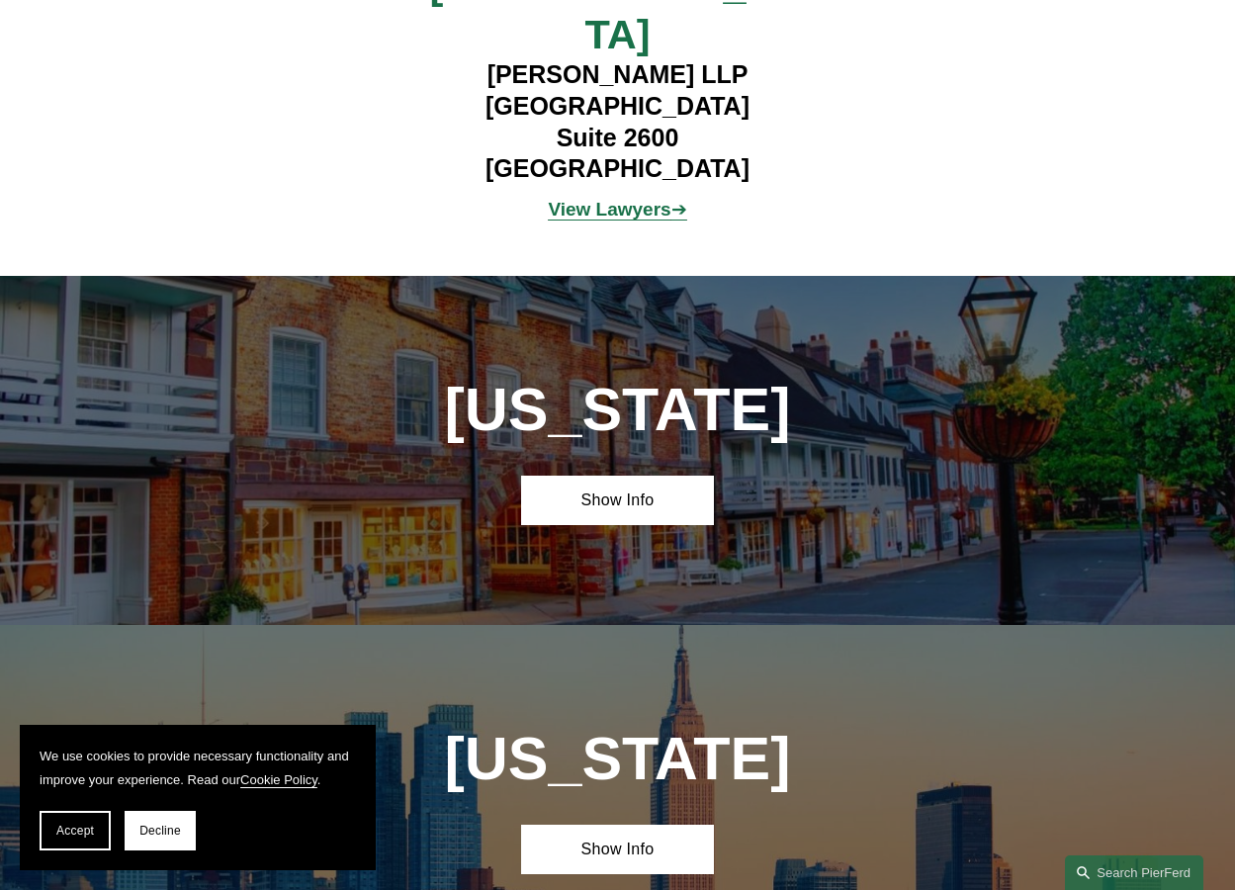
scroll to position [6723, 0]
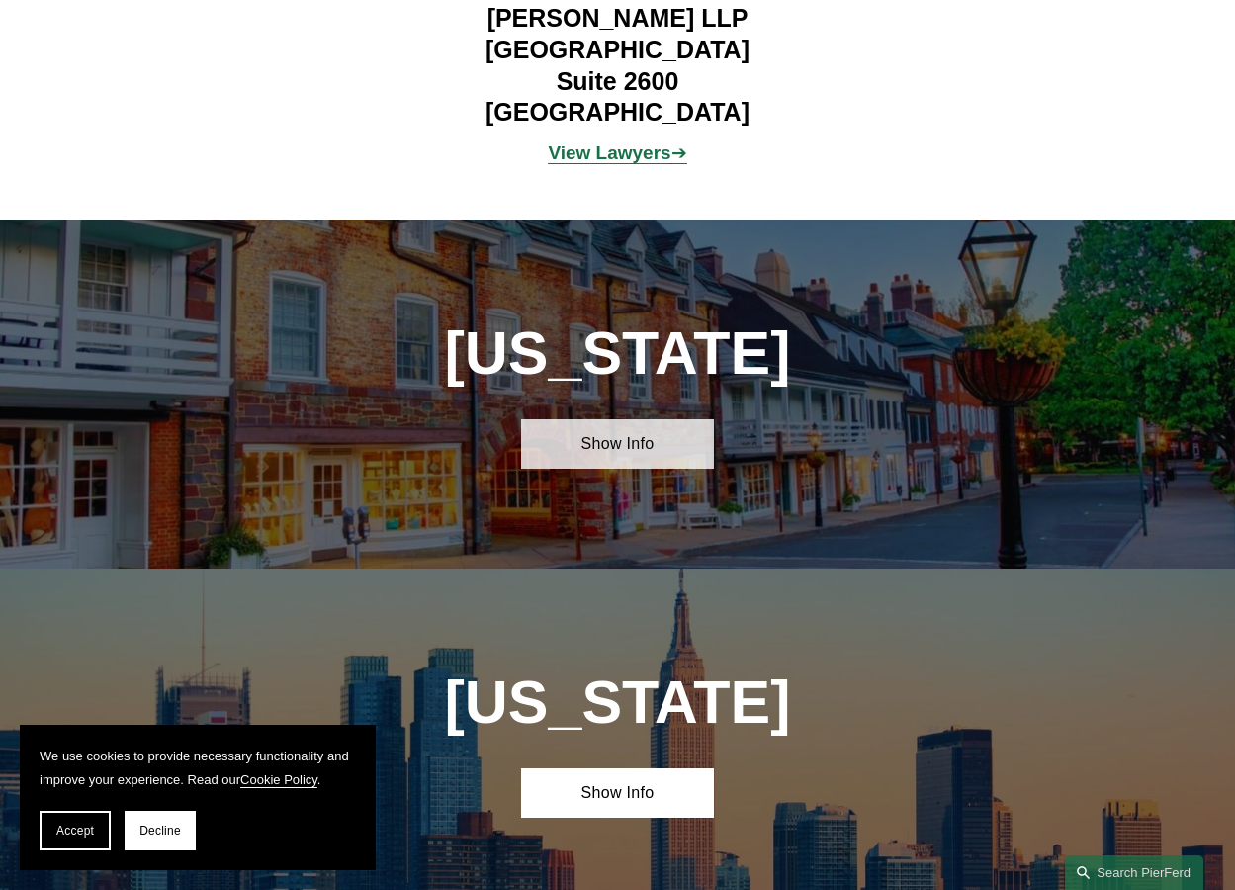
click at [649, 419] on link "Show Info" at bounding box center [618, 443] width 194 height 49
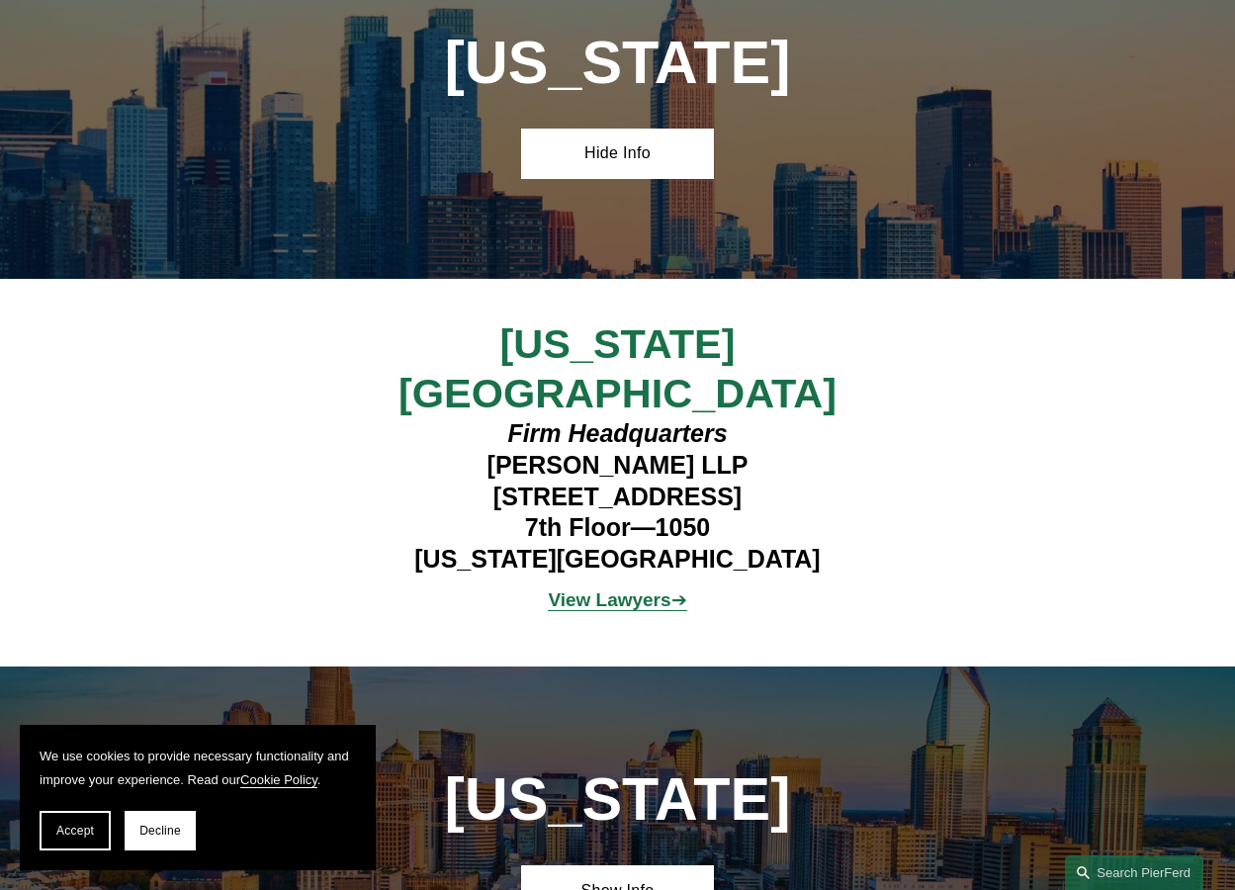
scroll to position [7712, 0]
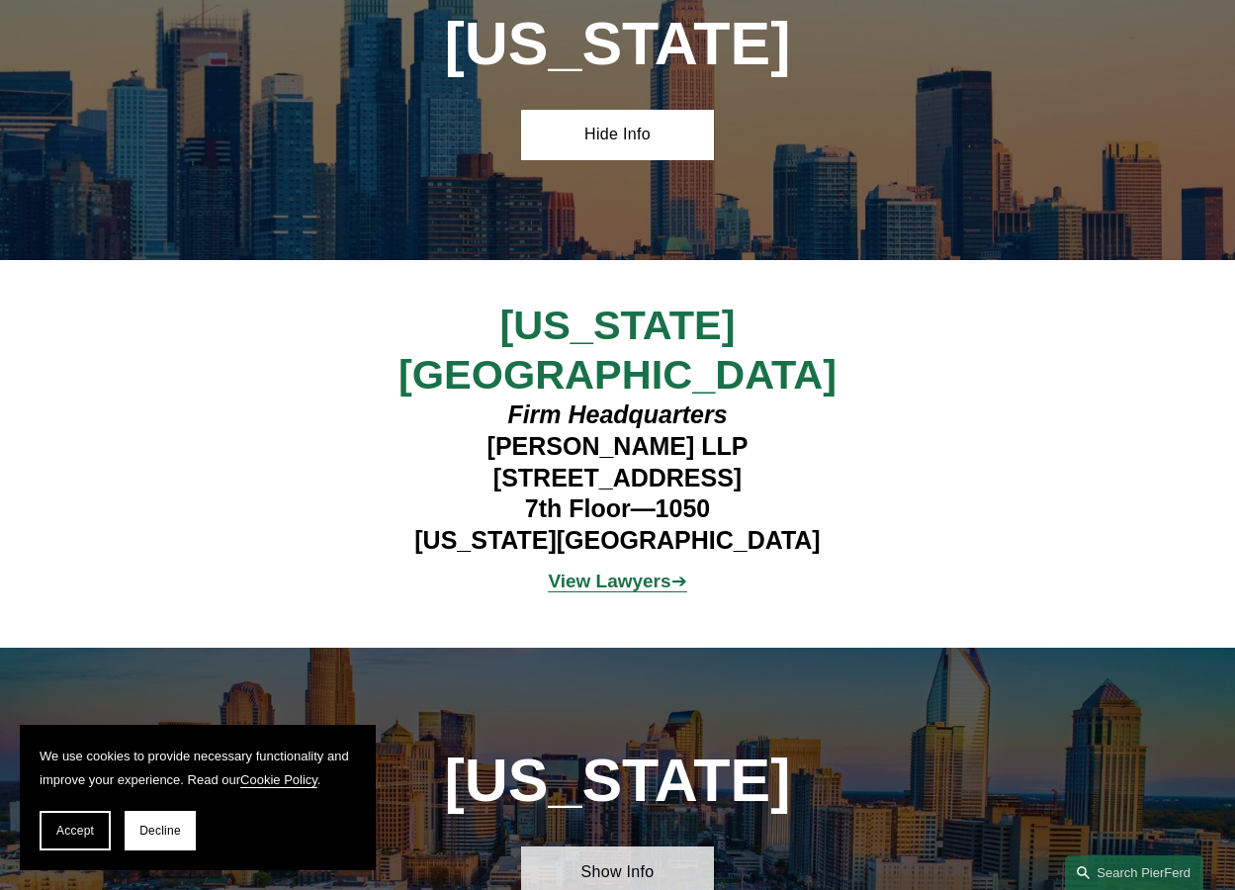
click at [622, 846] on link "Show Info" at bounding box center [618, 870] width 194 height 49
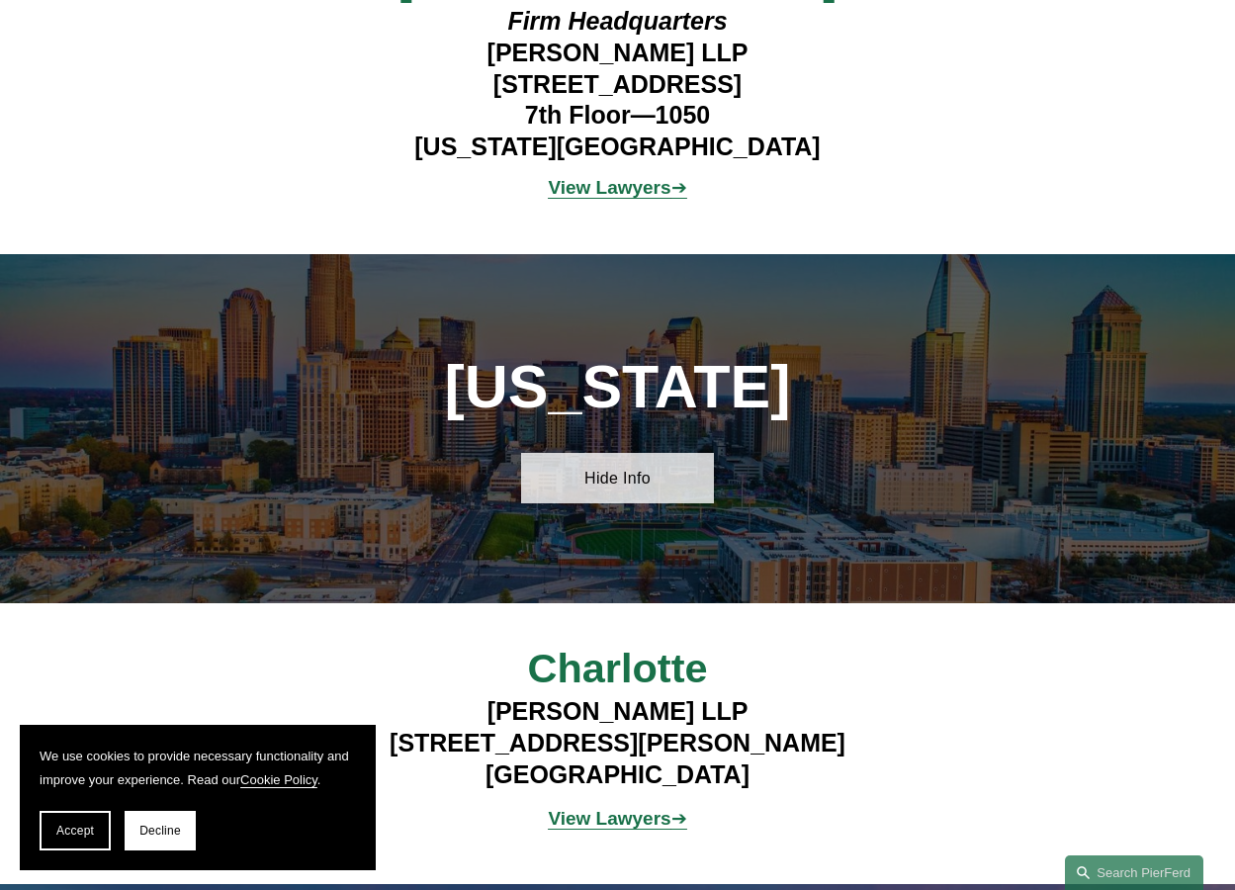
scroll to position [8206, 0]
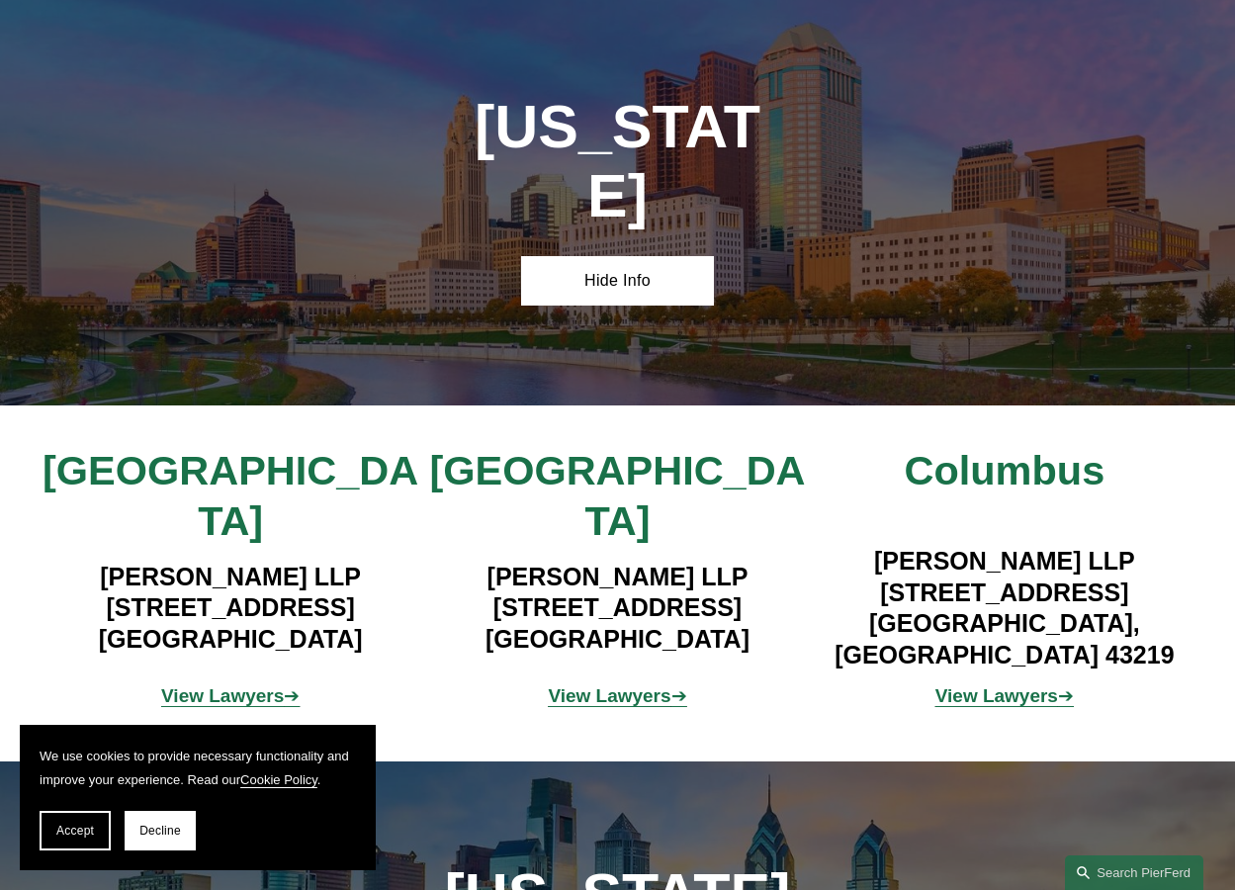
scroll to position [8997, 0]
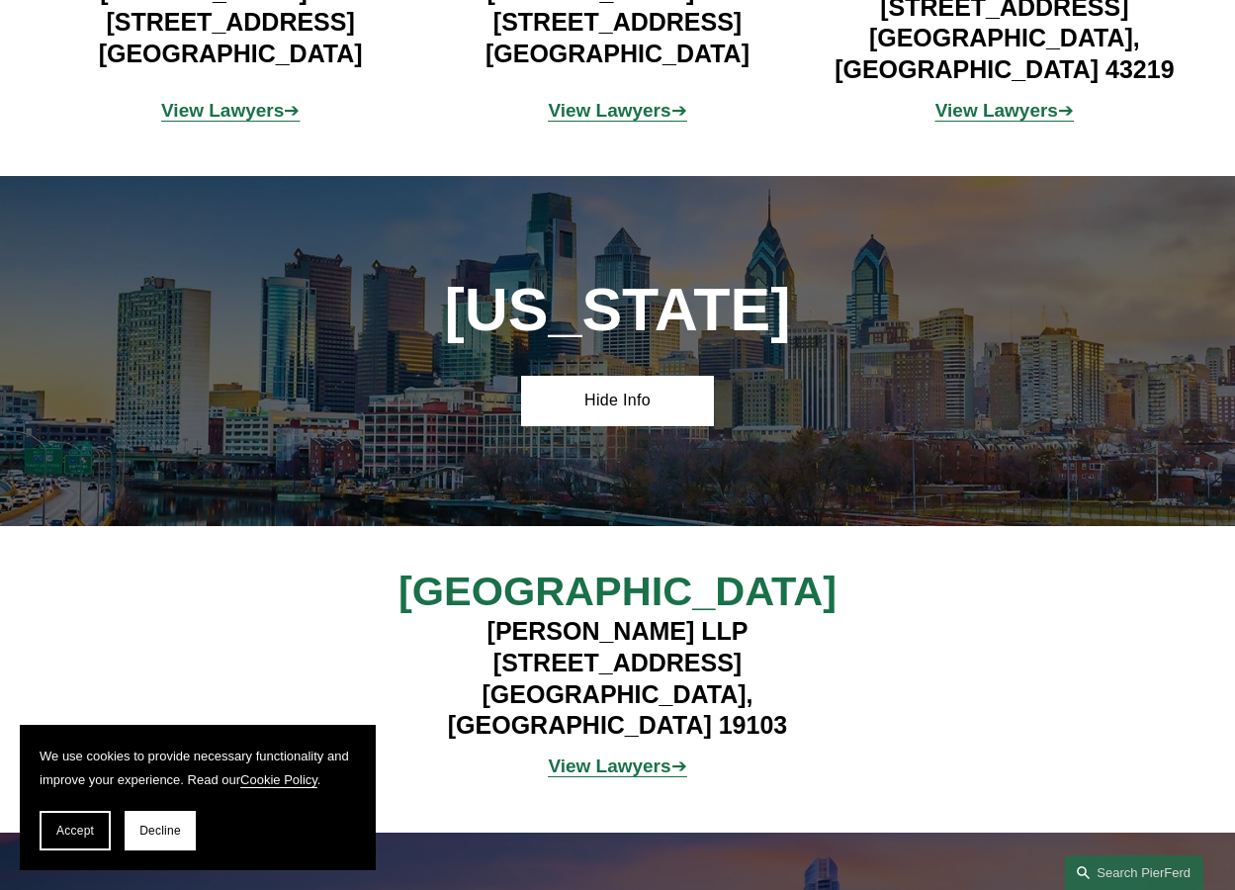
scroll to position [9590, 0]
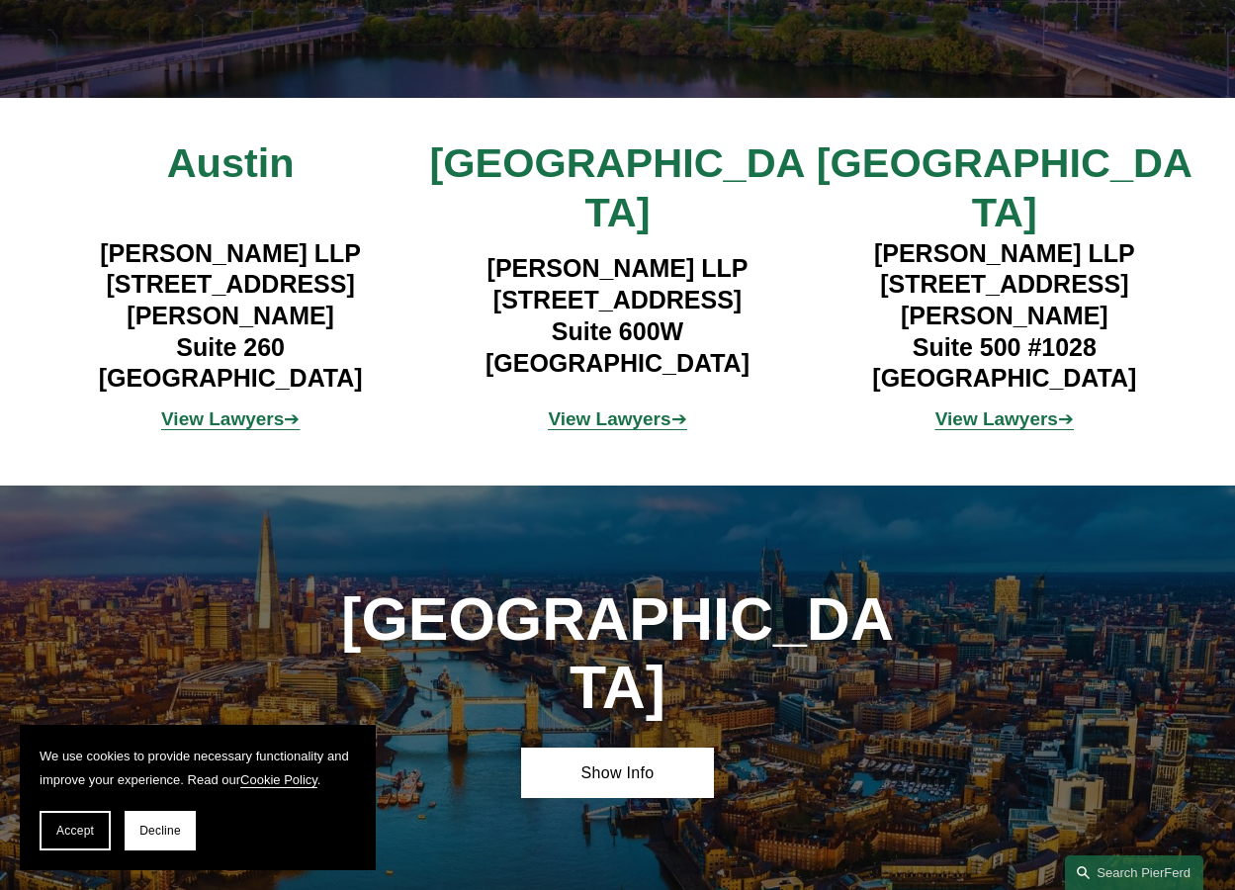
scroll to position [10777, 0]
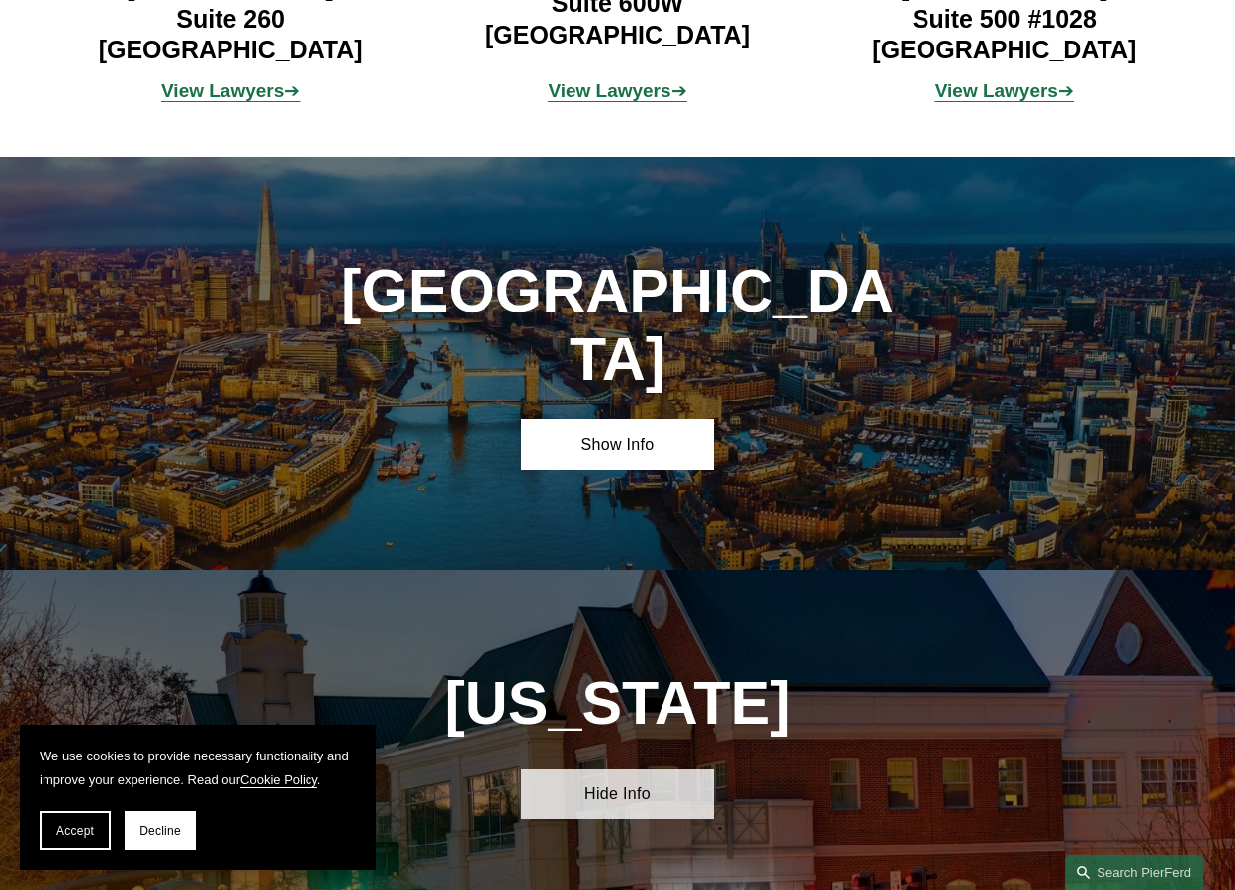
scroll to position [11073, 0]
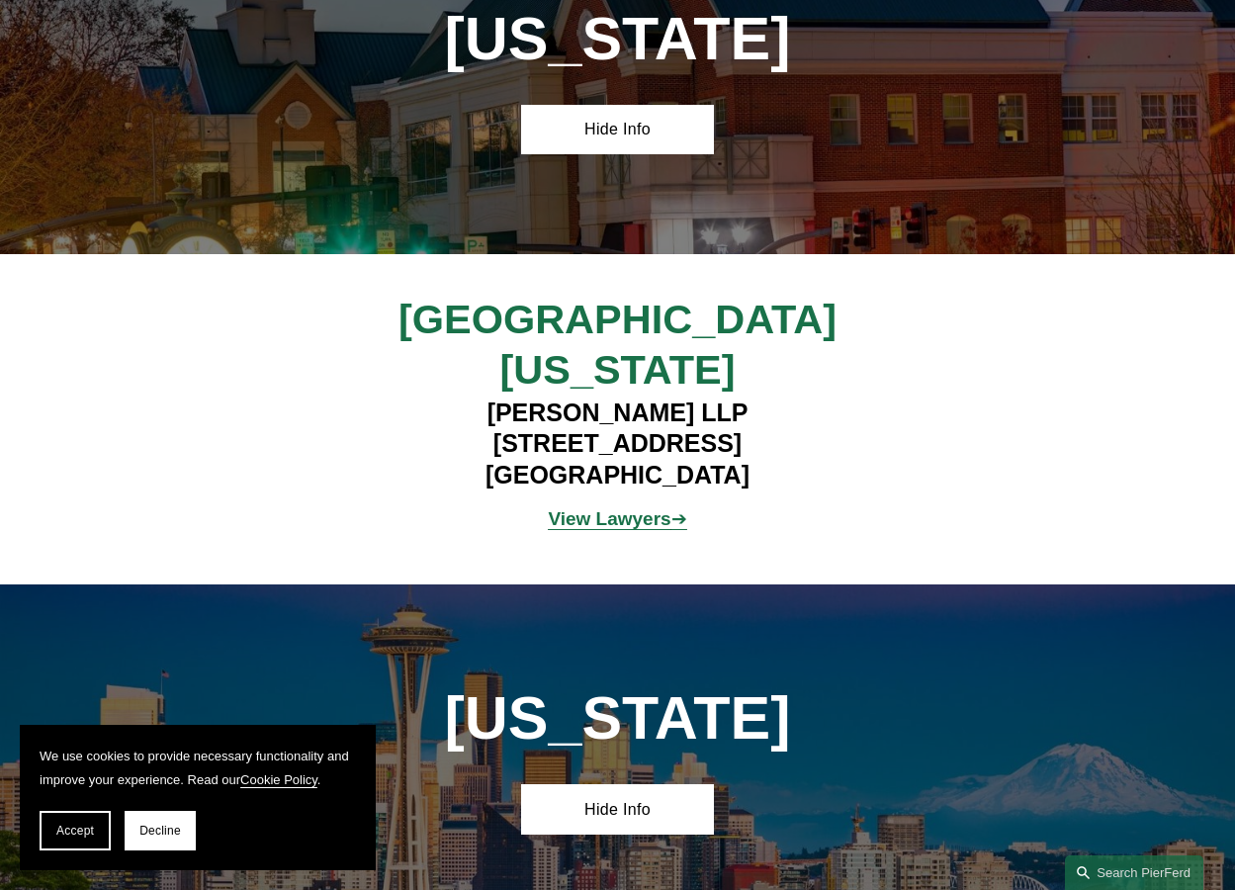
scroll to position [11765, 0]
